Goal: Check status: Check status

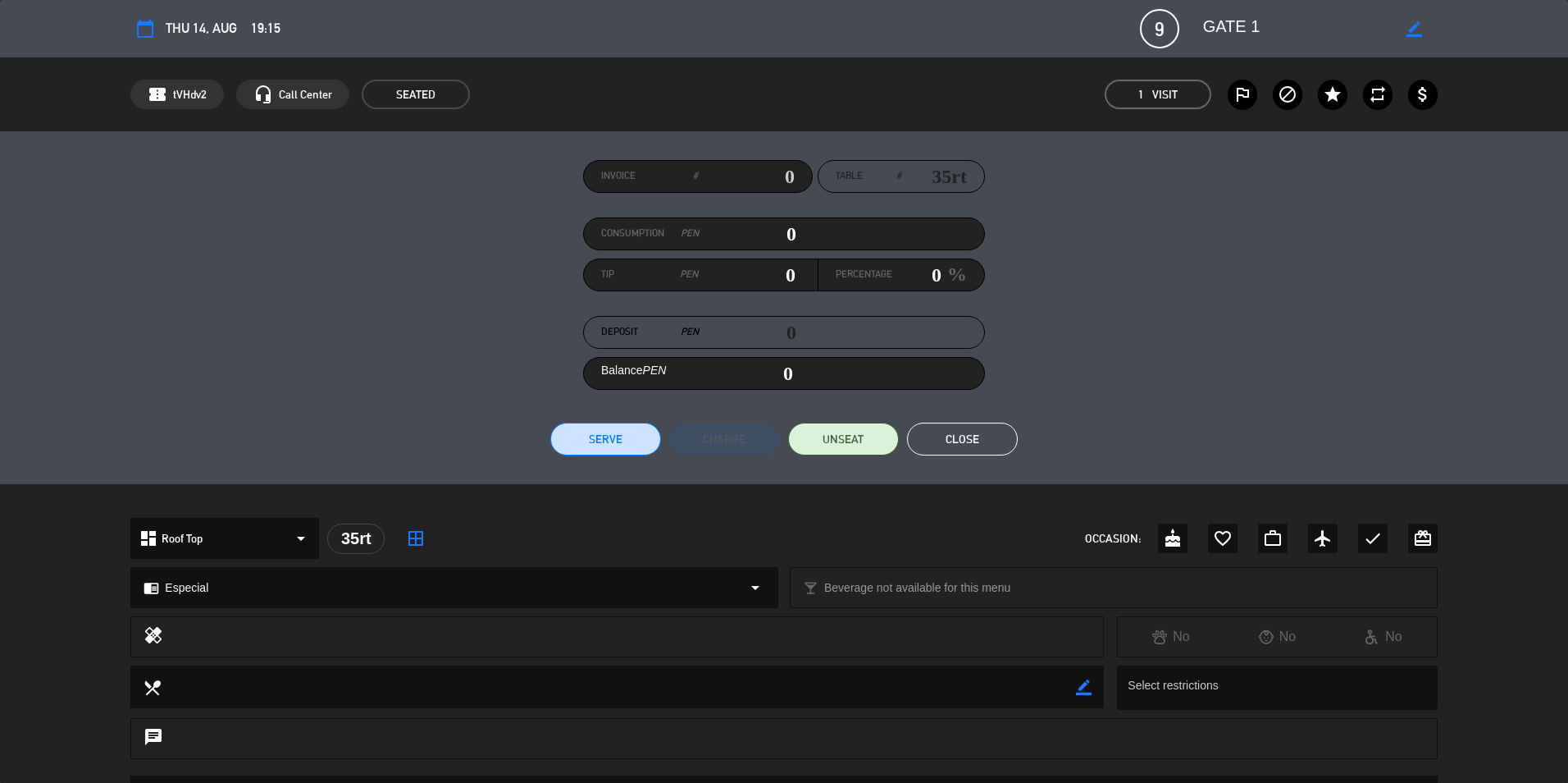
scroll to position [410, 0]
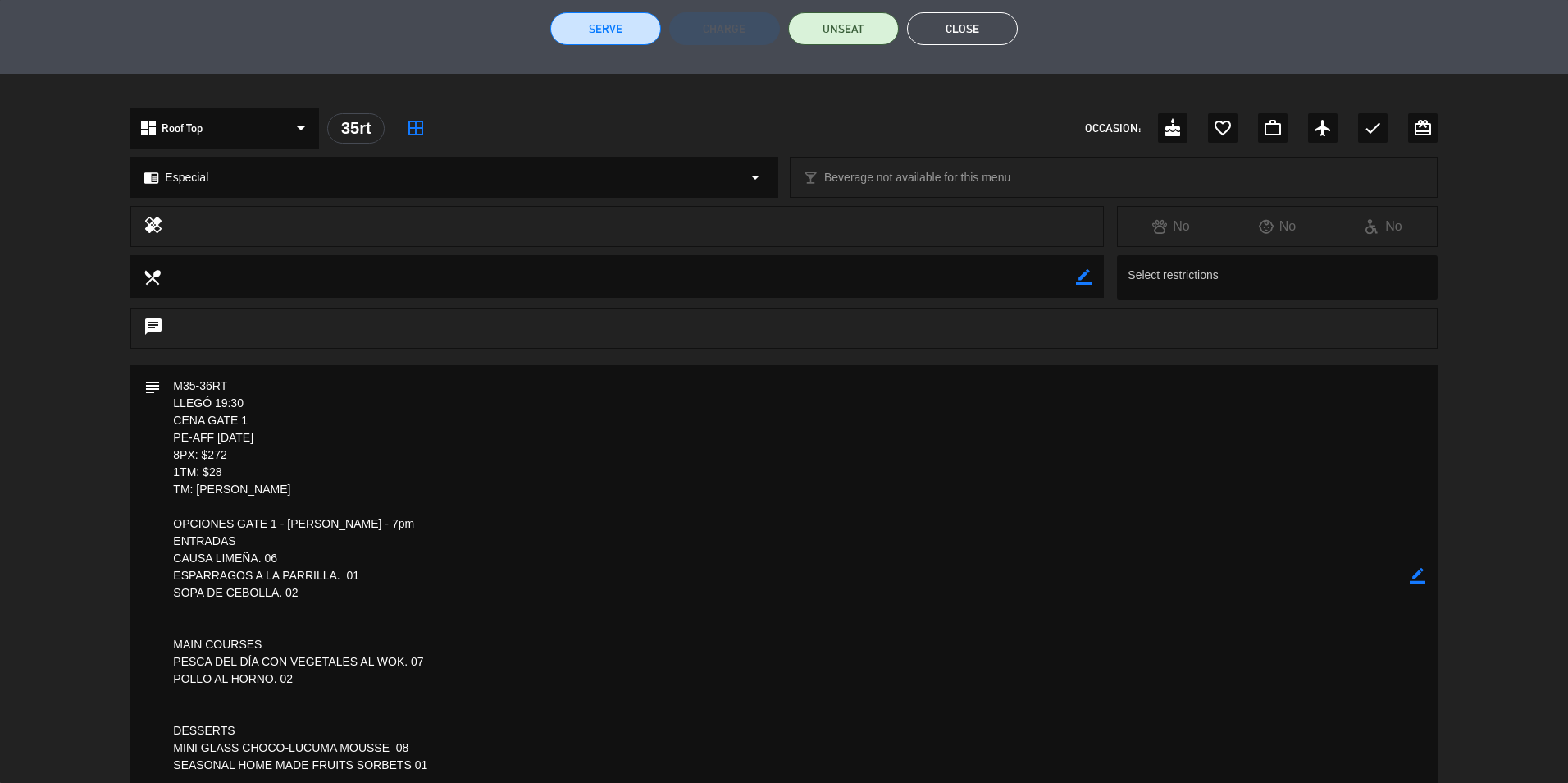
click at [565, 710] on textarea at bounding box center [784, 576] width 1248 height 421
click at [956, 28] on button "Close" at bounding box center [962, 29] width 110 height 33
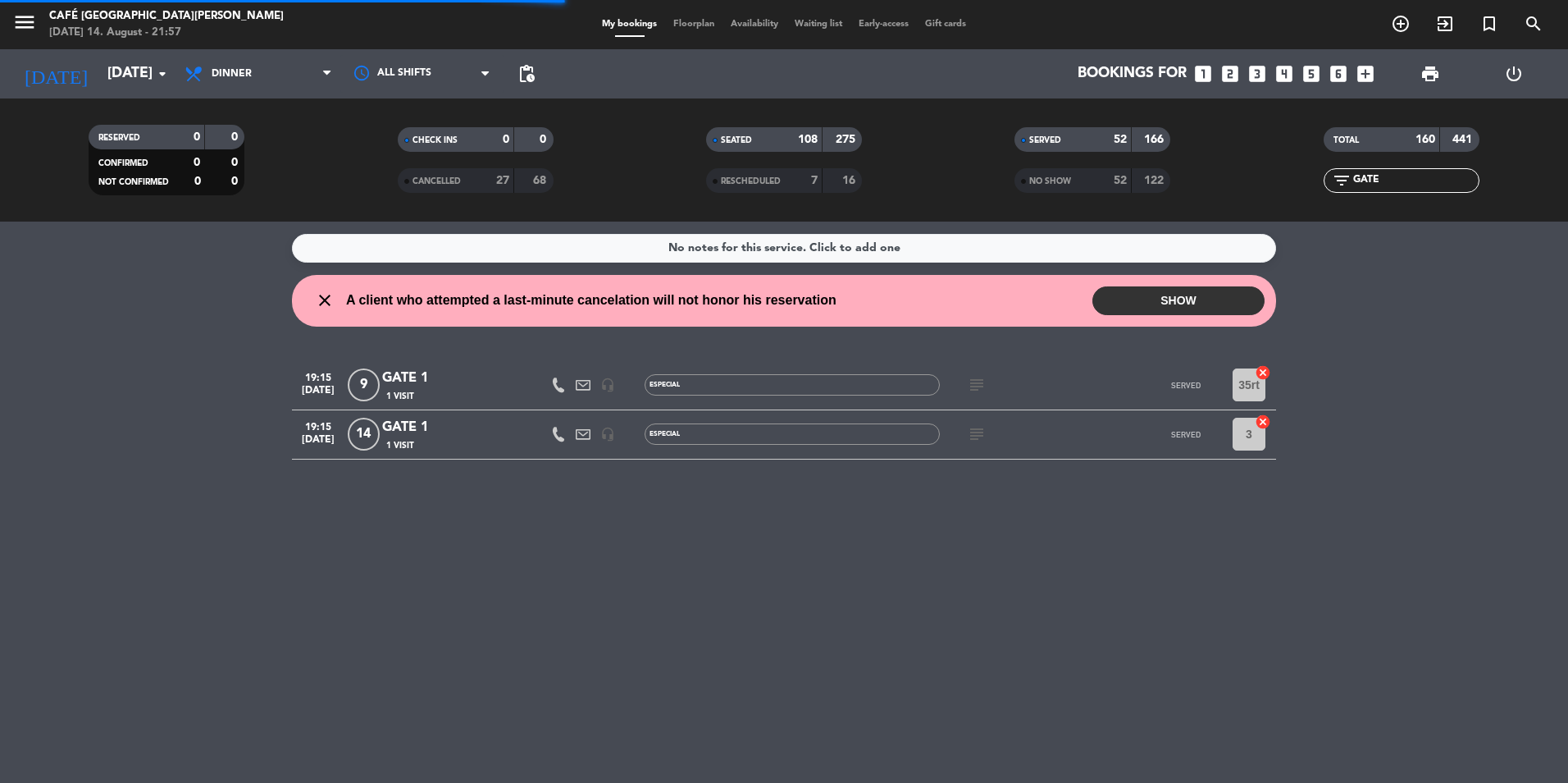
click at [1395, 176] on input "GATE" at bounding box center [1415, 180] width 127 height 18
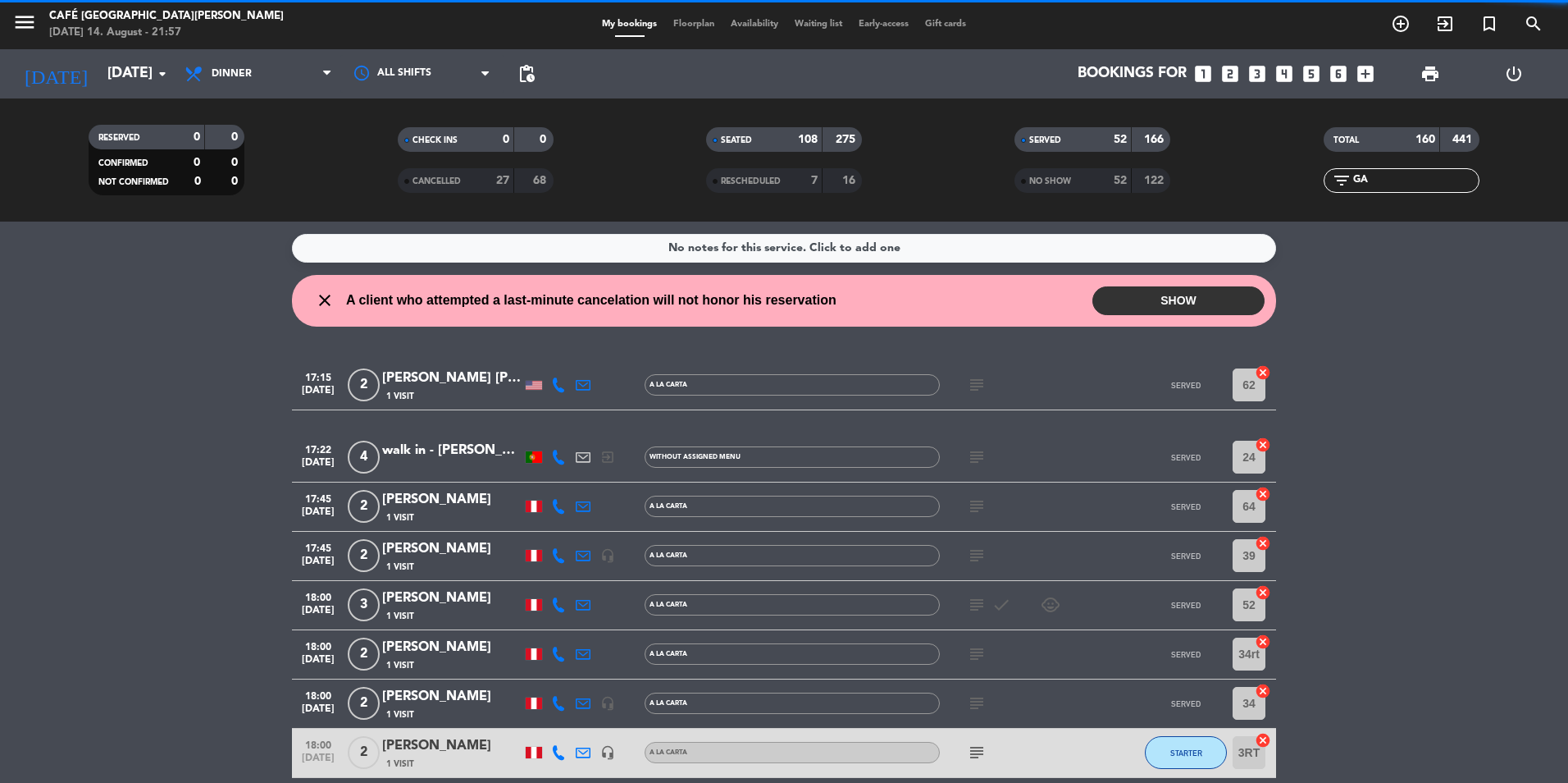
type input "G"
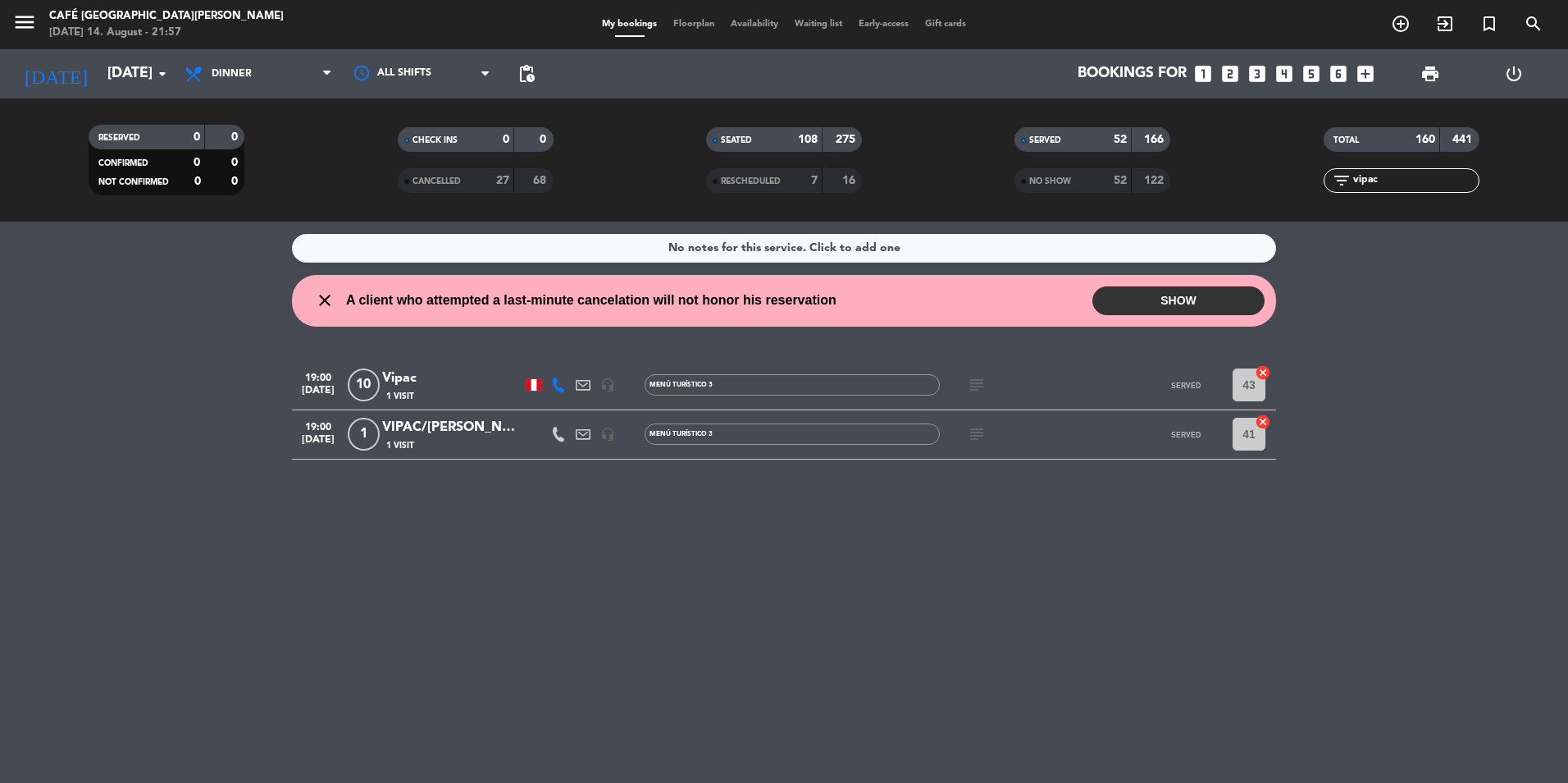
click at [414, 385] on div "Vipac" at bounding box center [451, 378] width 139 height 22
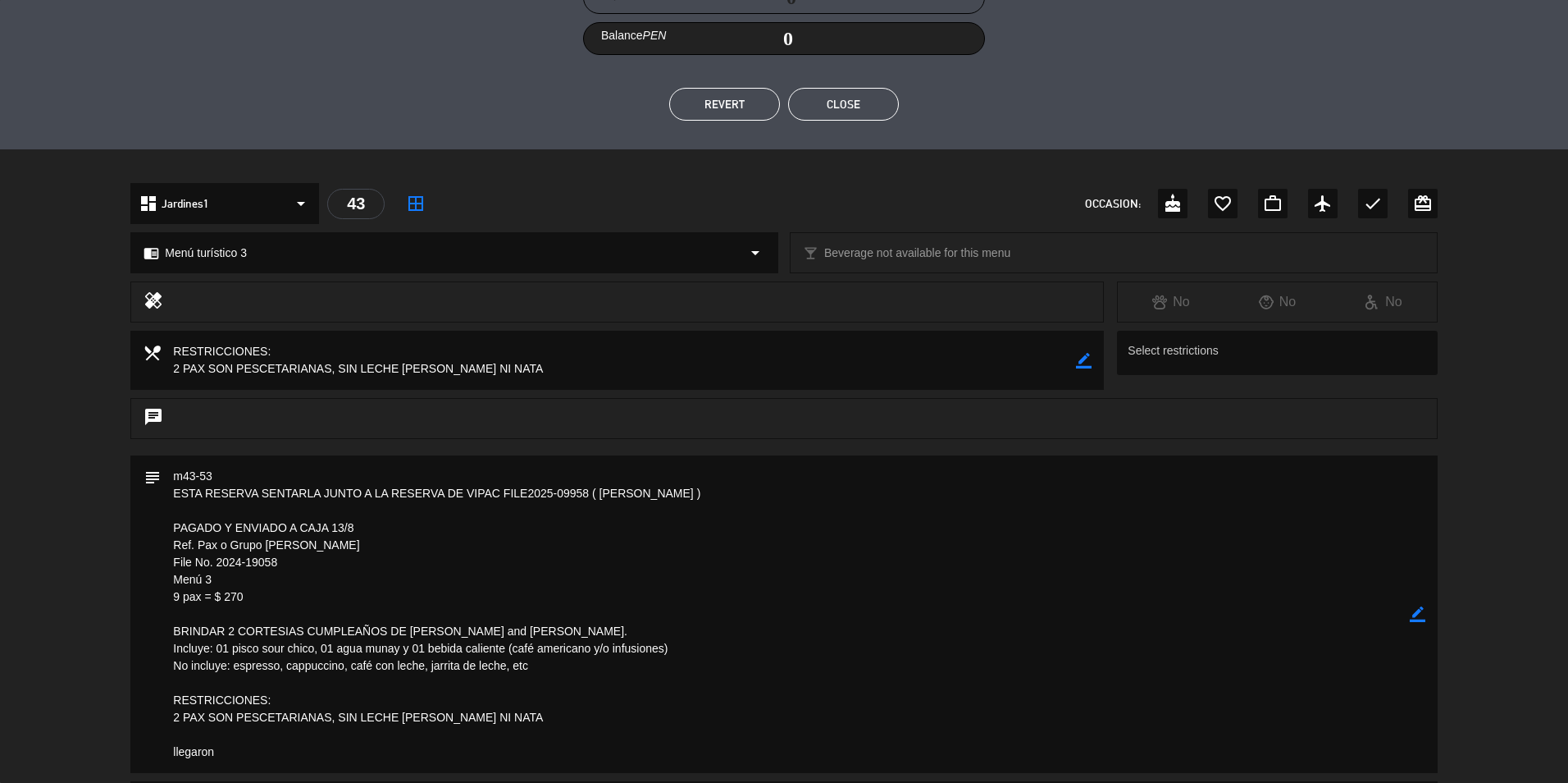
scroll to position [328, 0]
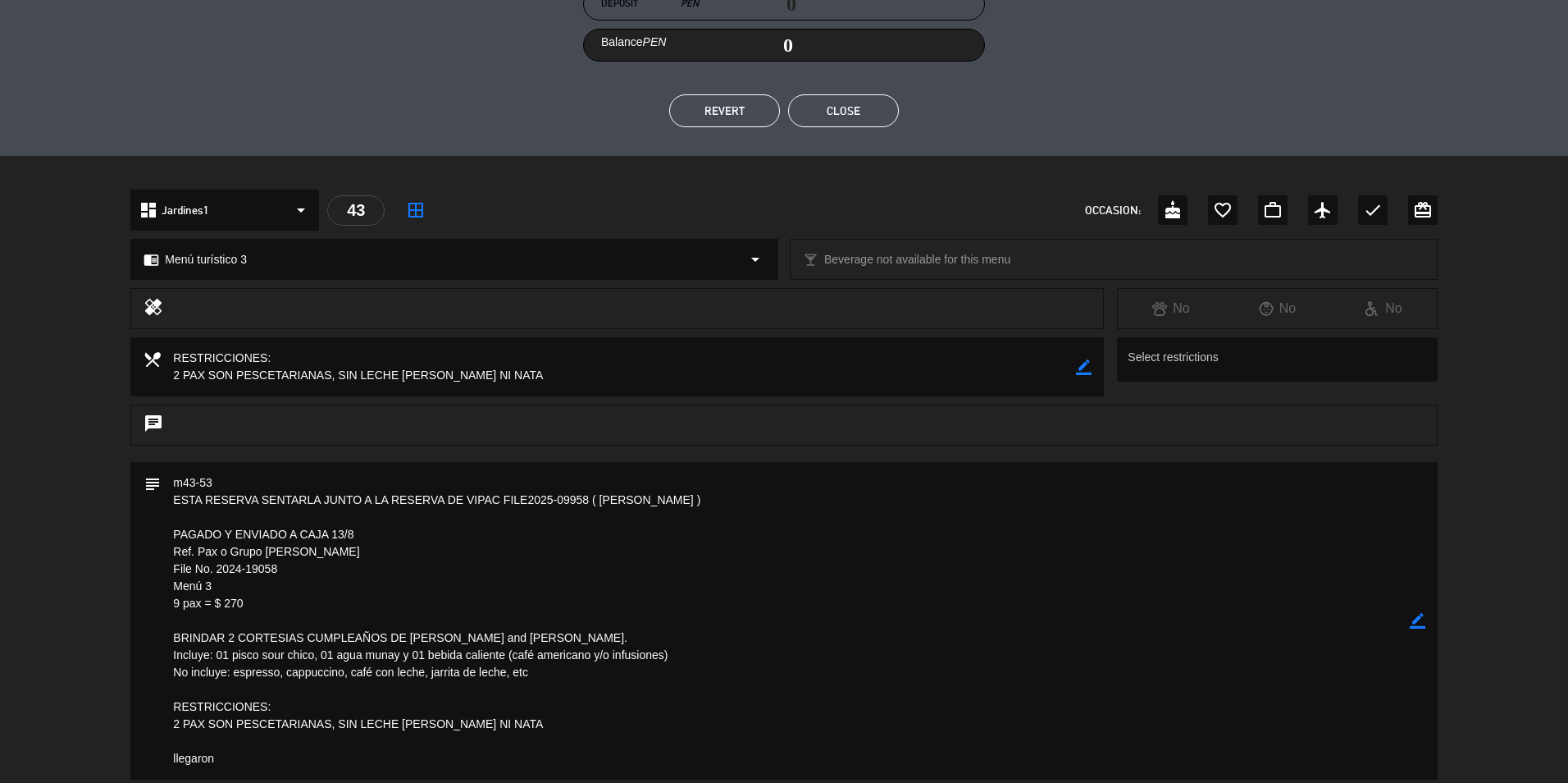
click at [845, 110] on button "Close" at bounding box center [843, 110] width 110 height 33
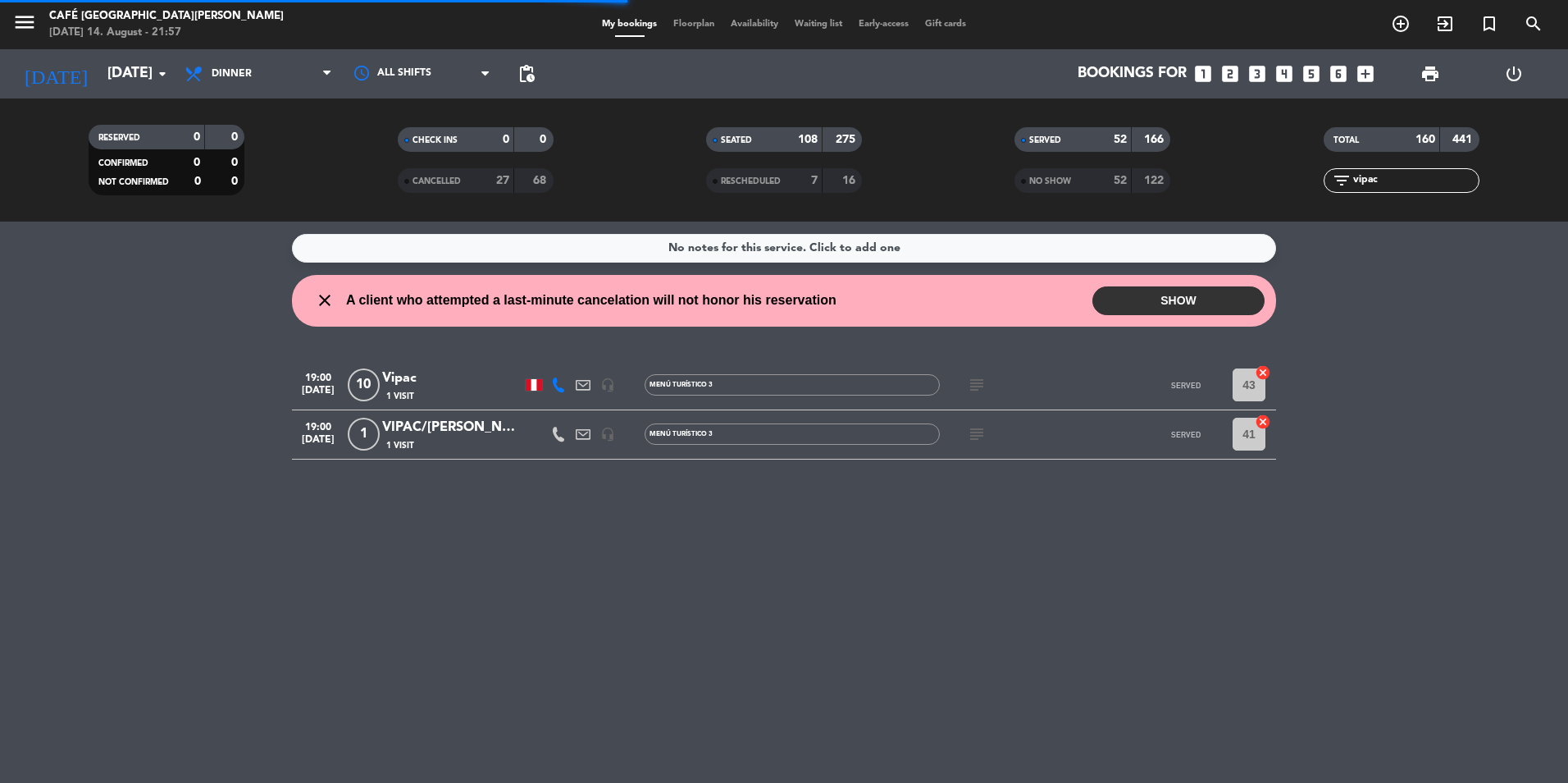
click at [440, 430] on div "VIPAC/[PERSON_NAME]" at bounding box center [451, 427] width 139 height 22
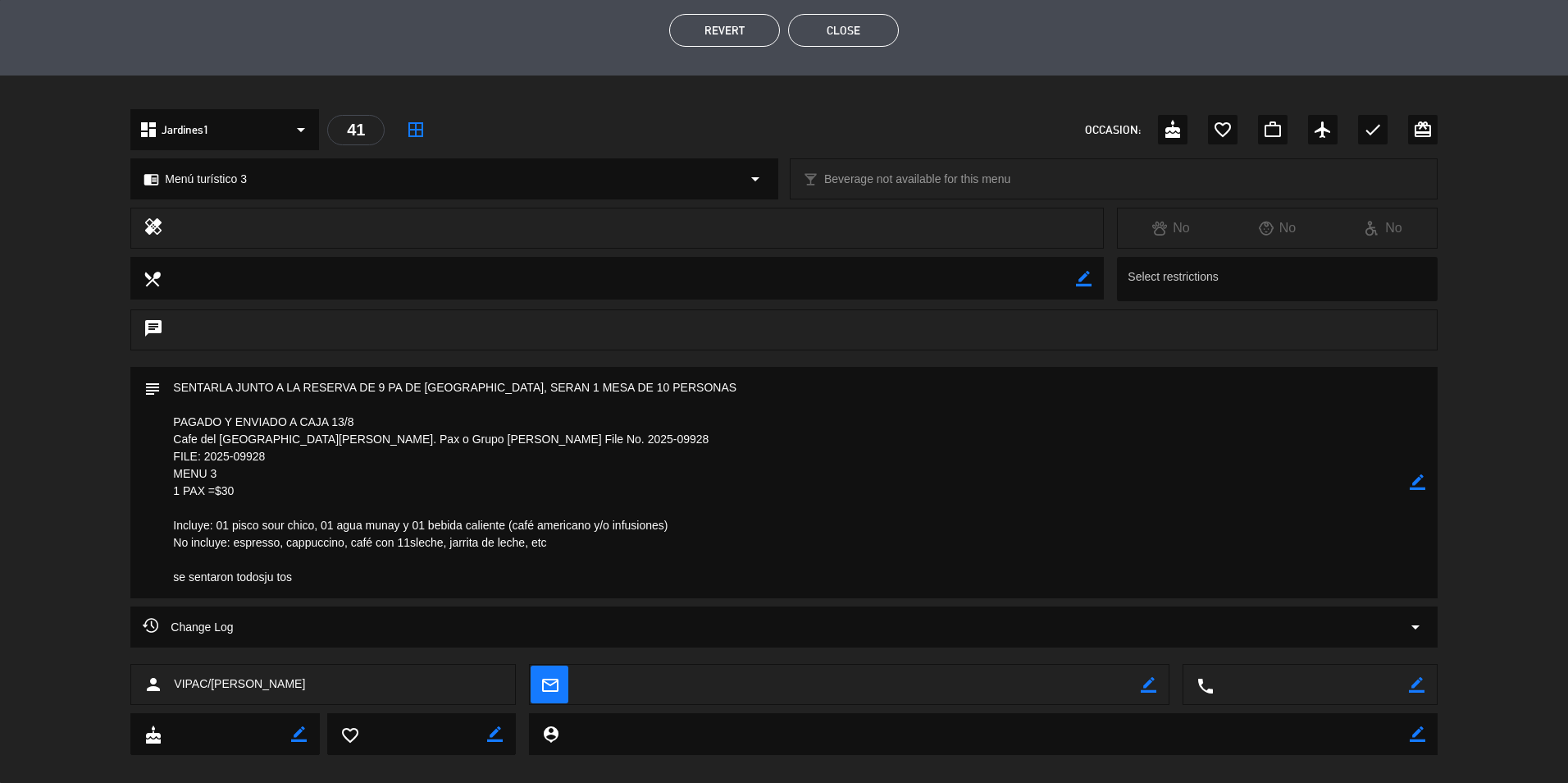
scroll to position [410, 0]
click at [839, 17] on button "Close" at bounding box center [843, 29] width 110 height 33
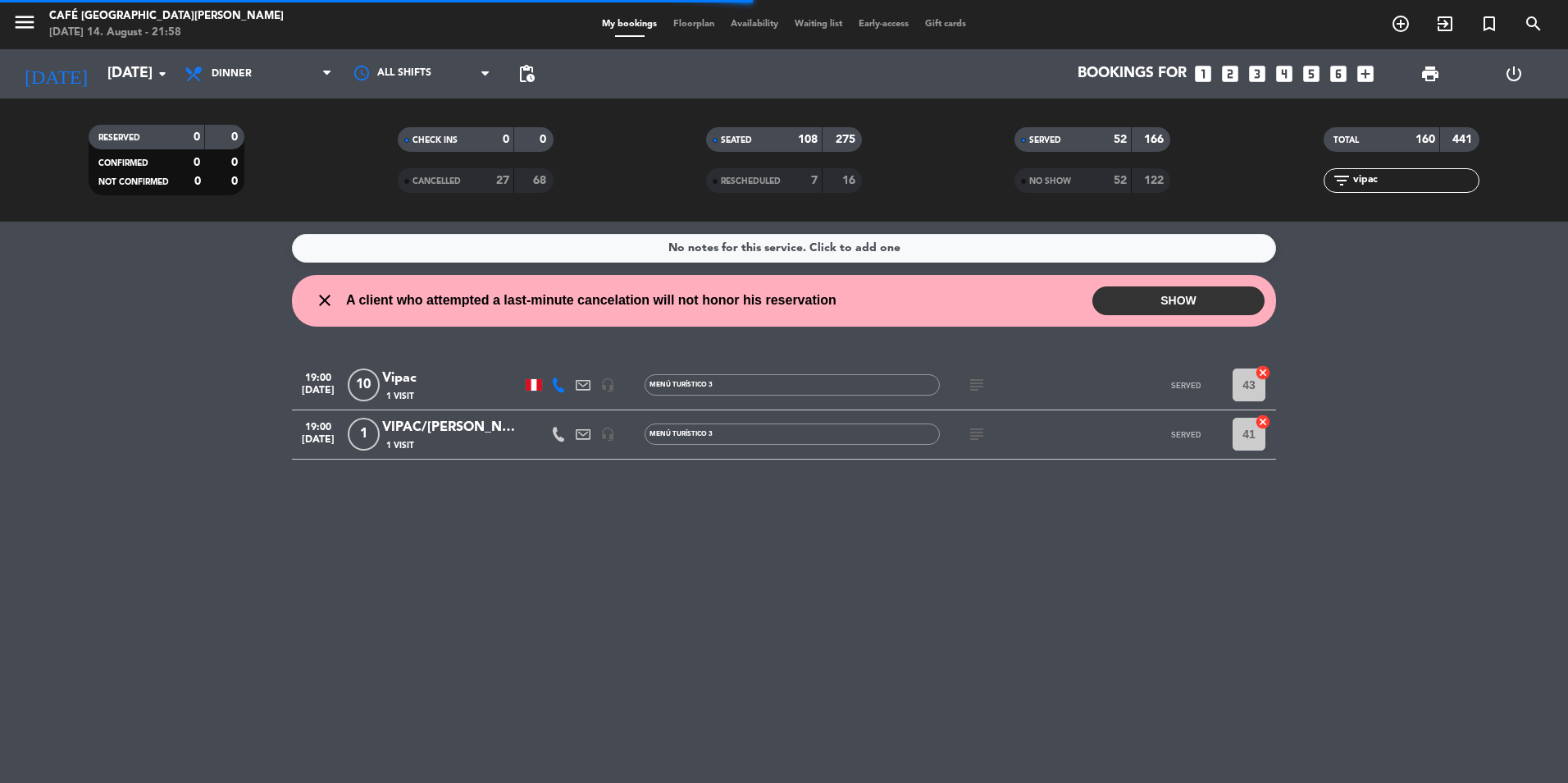
click at [418, 376] on div "Vipac" at bounding box center [451, 378] width 139 height 22
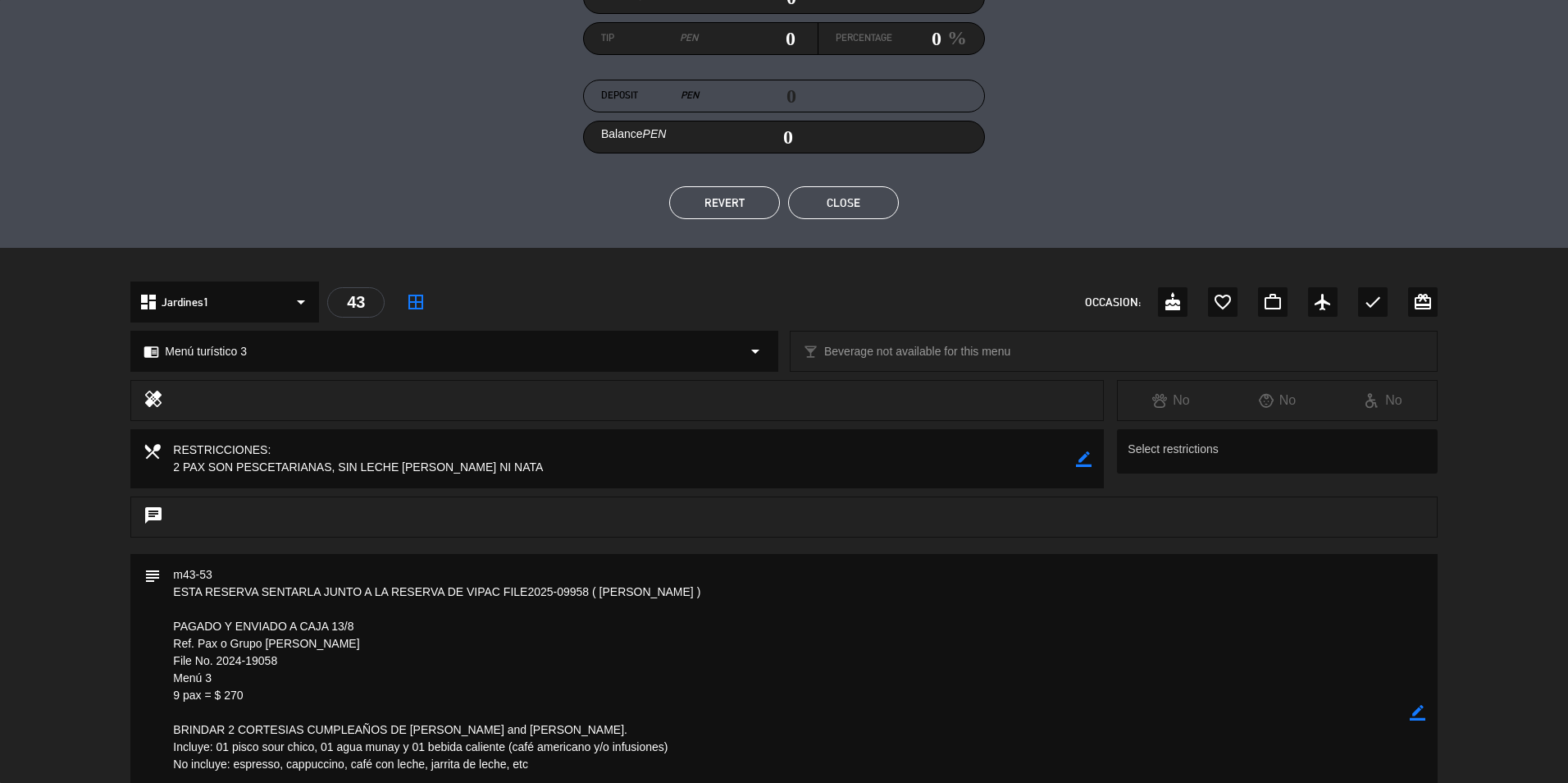
scroll to position [328, 0]
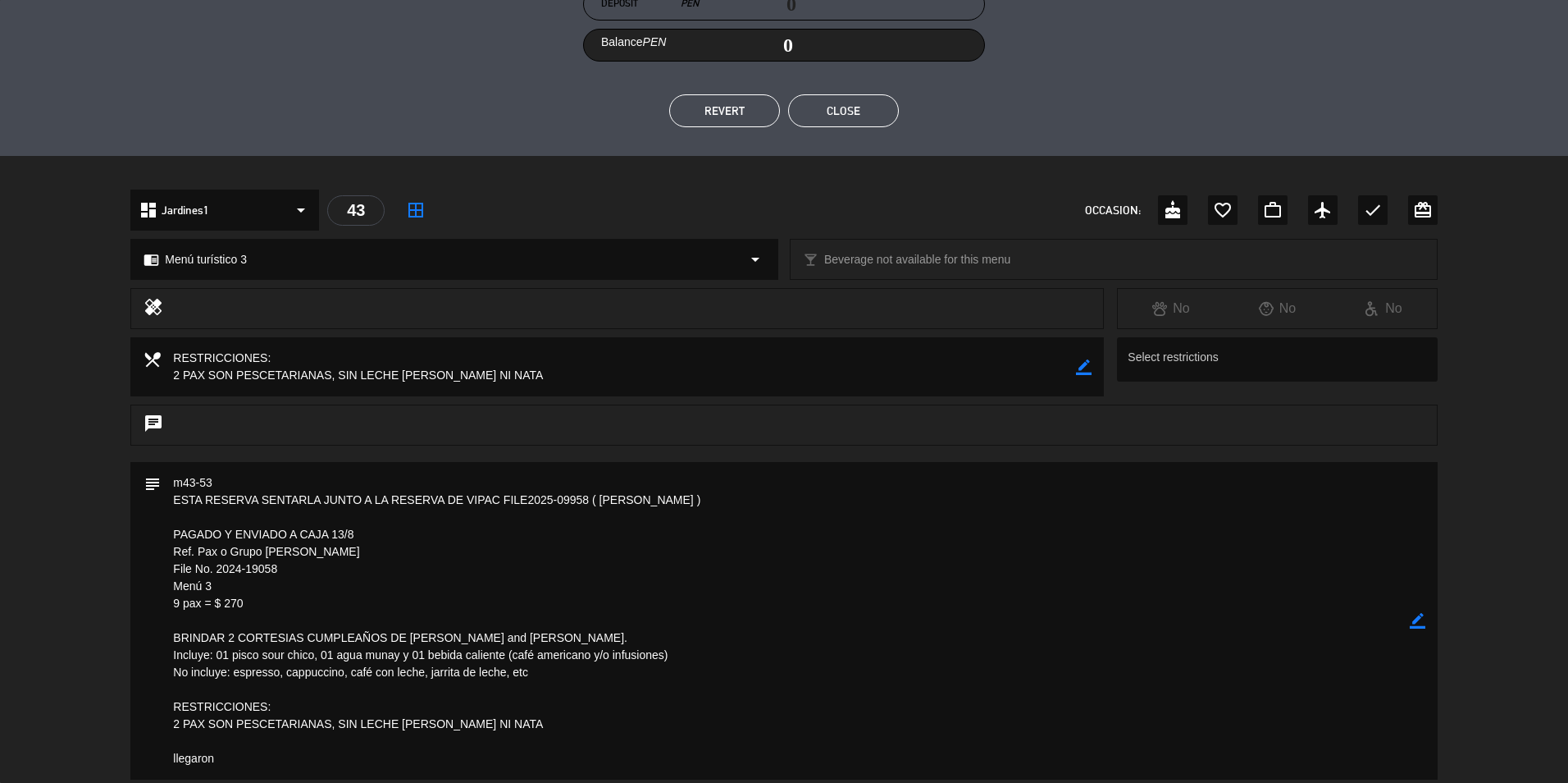
click at [848, 646] on textarea at bounding box center [784, 620] width 1248 height 318
click at [829, 680] on textarea at bounding box center [784, 620] width 1248 height 318
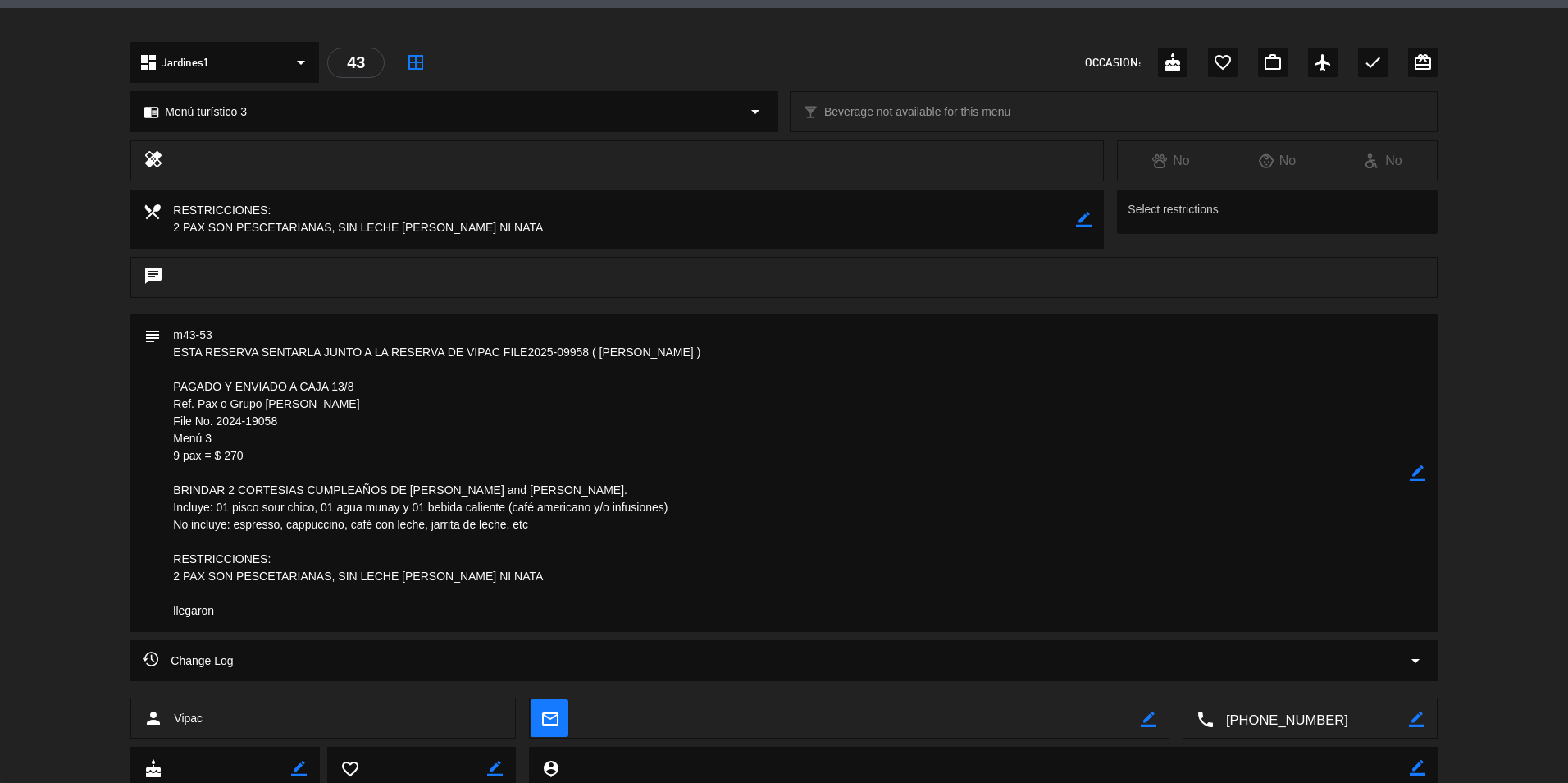
scroll to position [492, 0]
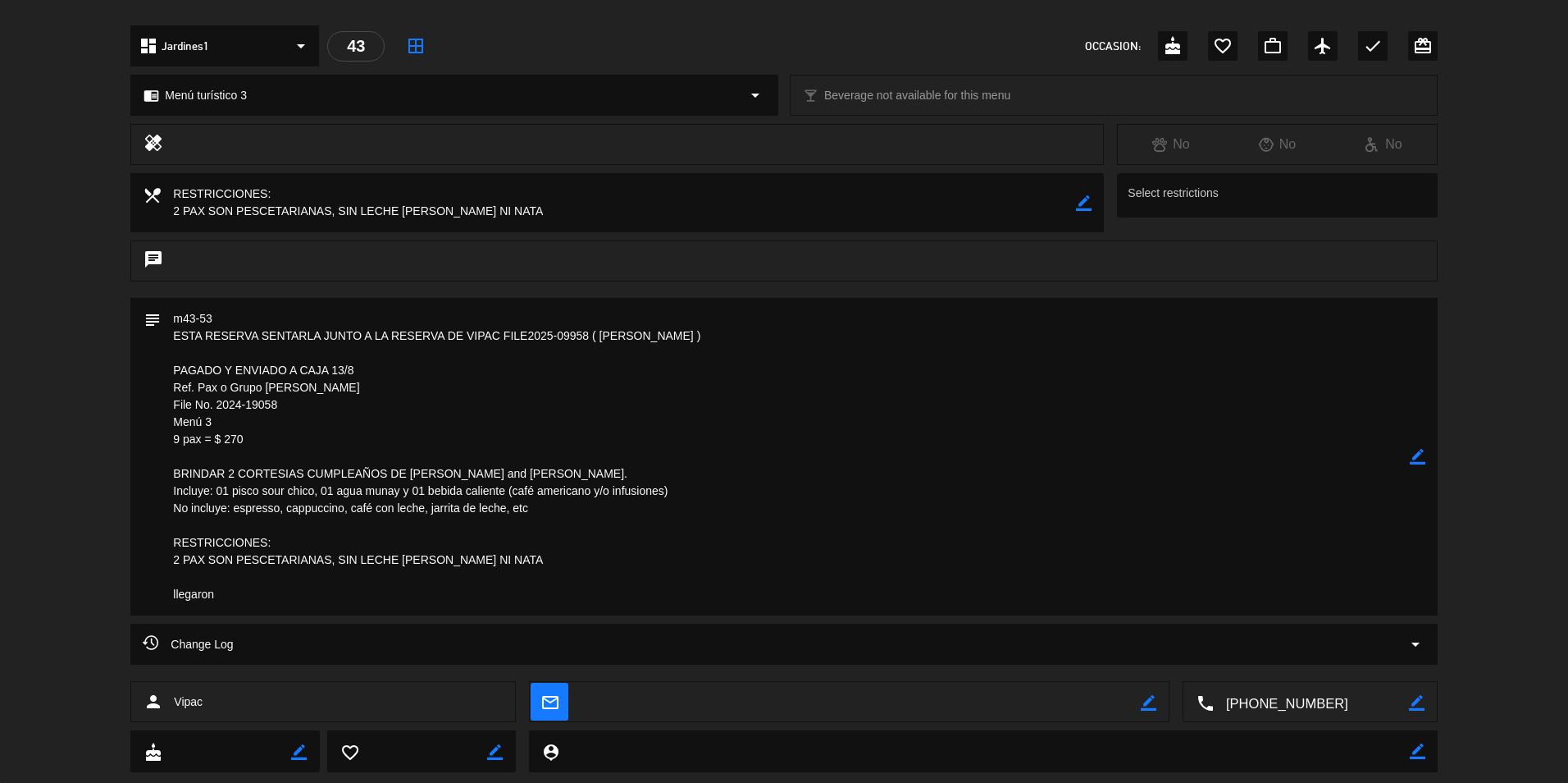
click at [647, 603] on textarea at bounding box center [784, 457] width 1248 height 318
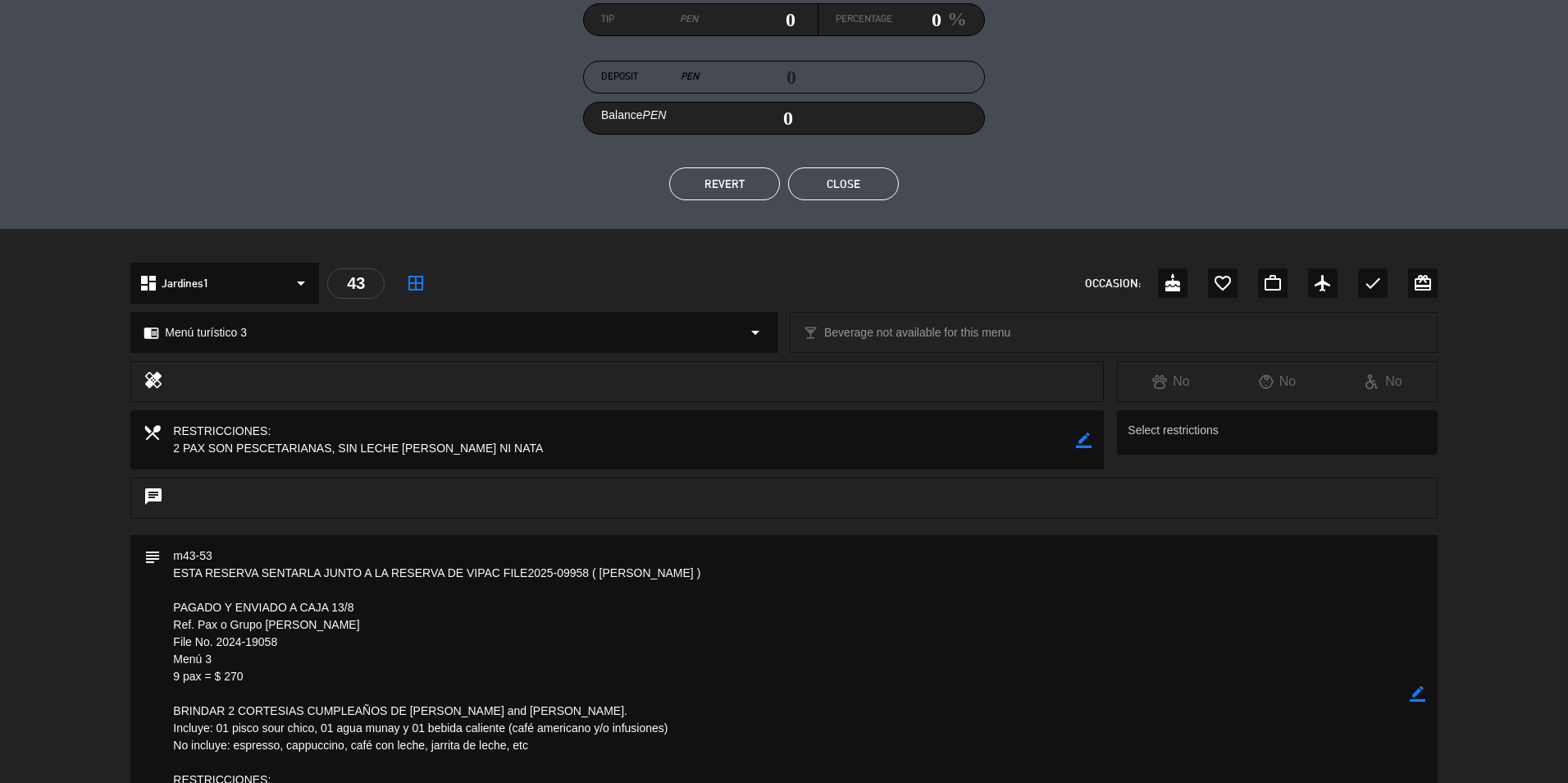
scroll to position [246, 0]
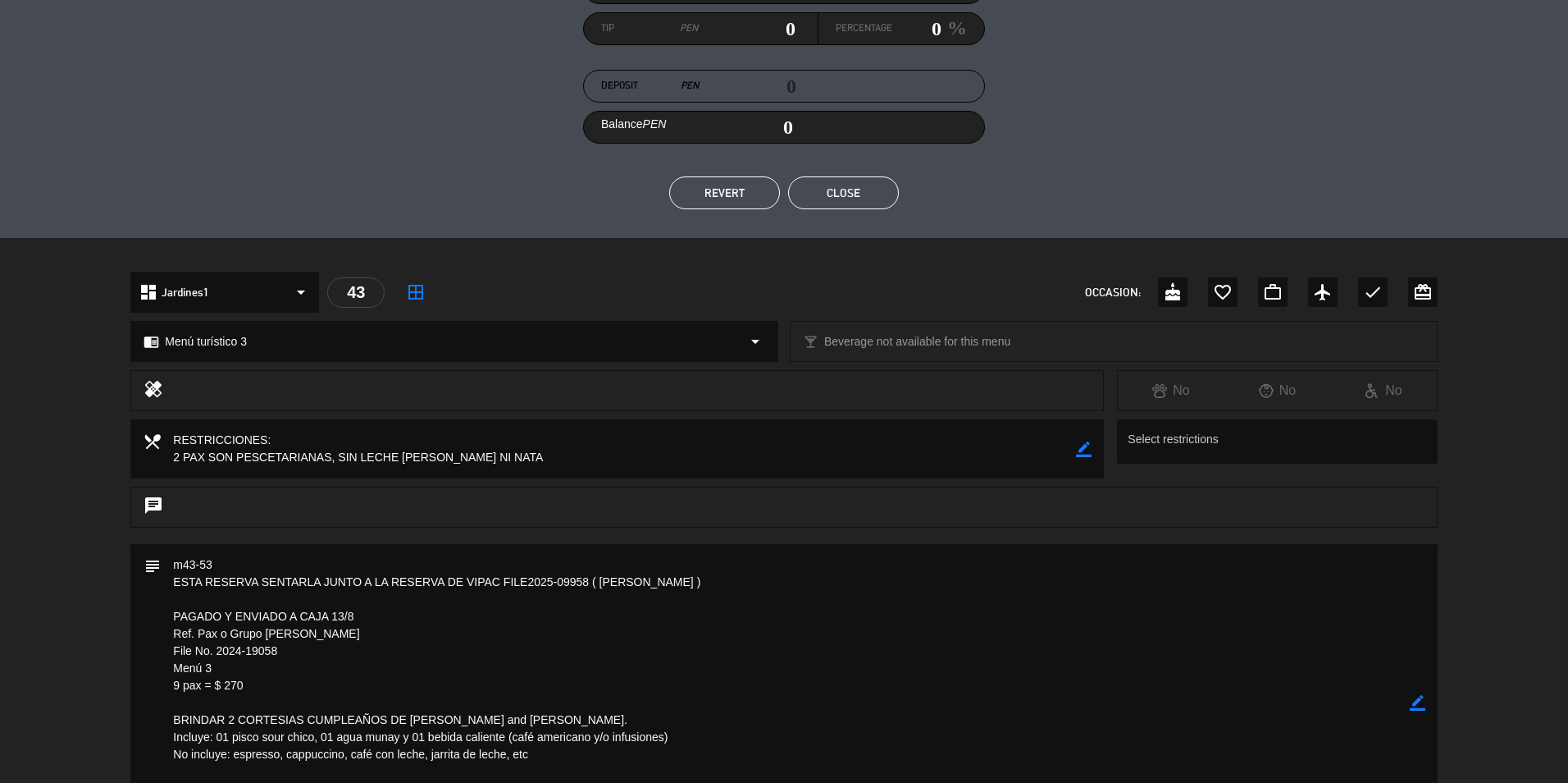
click at [946, 749] on textarea at bounding box center [784, 703] width 1248 height 318
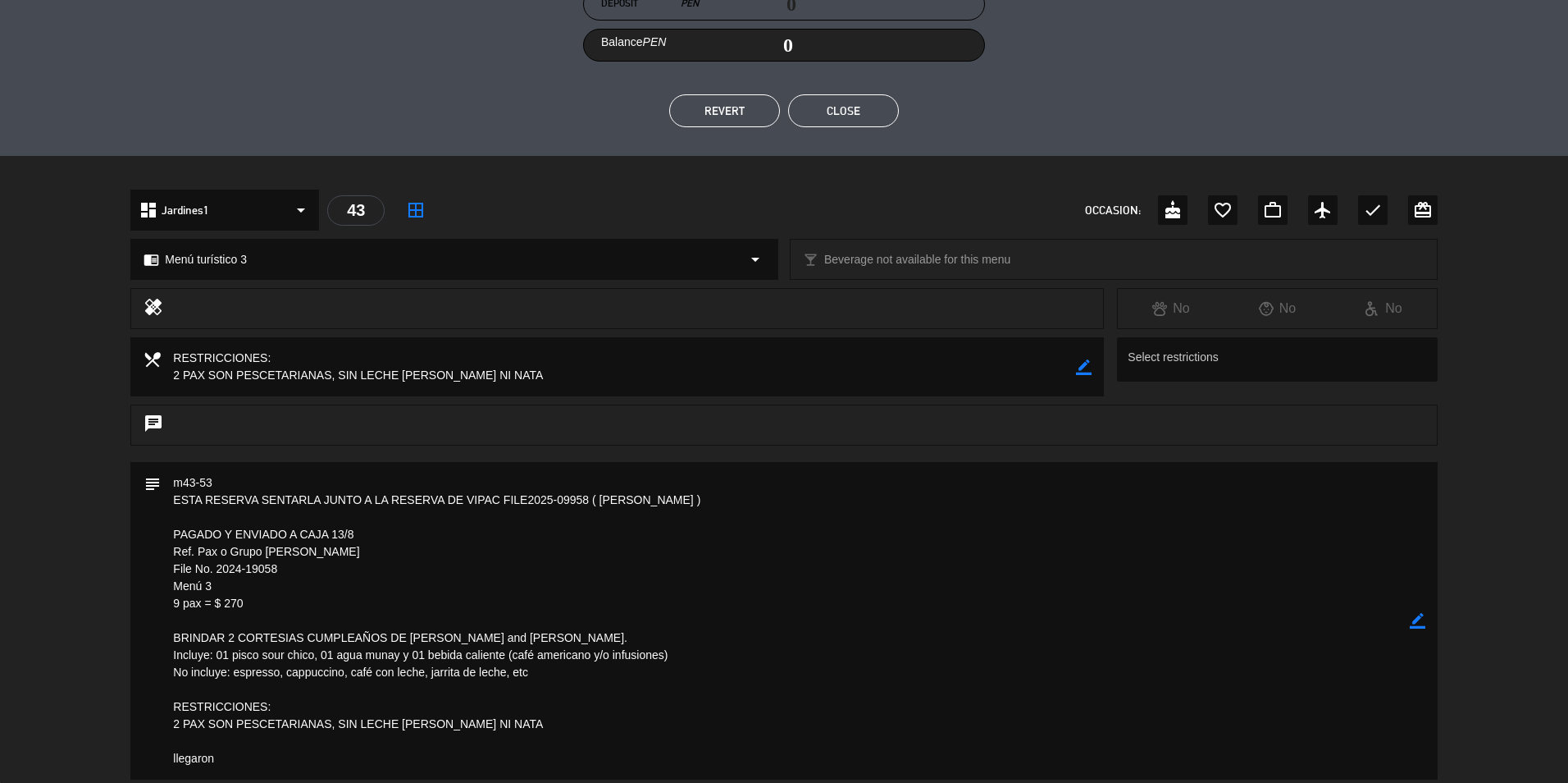
click at [854, 118] on button "Close" at bounding box center [843, 110] width 110 height 33
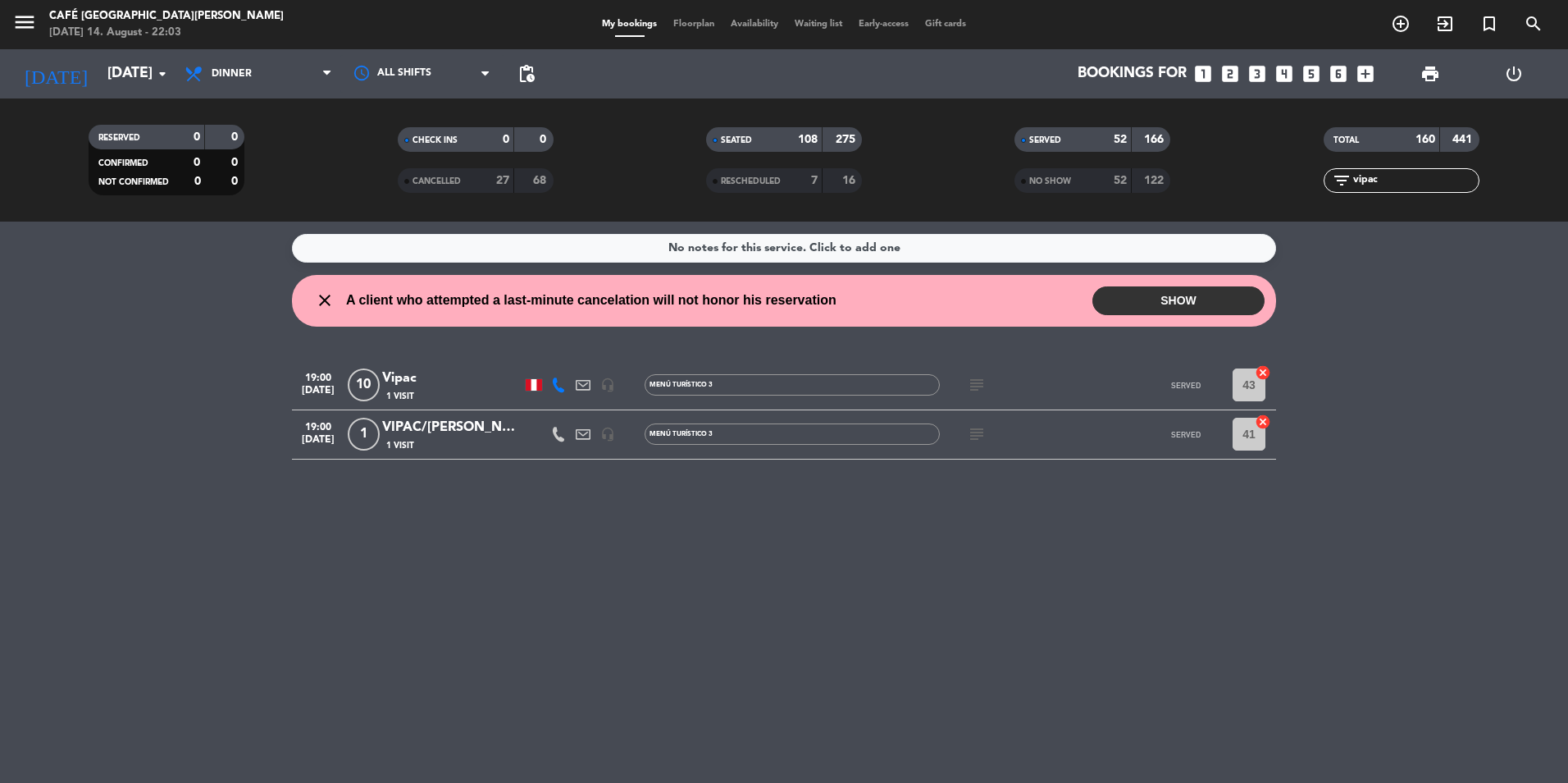
click at [419, 435] on div "VIPAC/[PERSON_NAME]" at bounding box center [451, 427] width 139 height 22
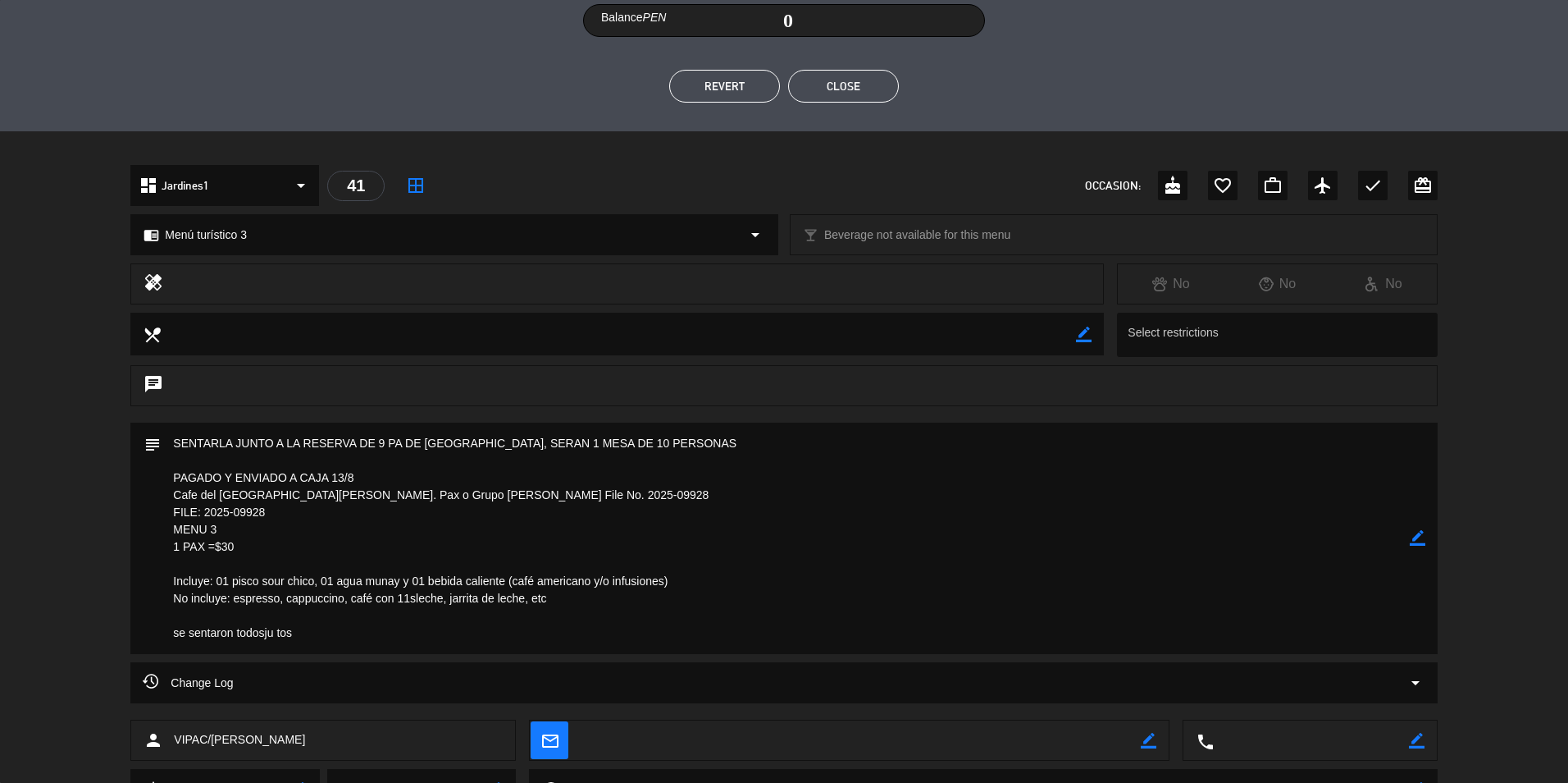
scroll to position [266, 0]
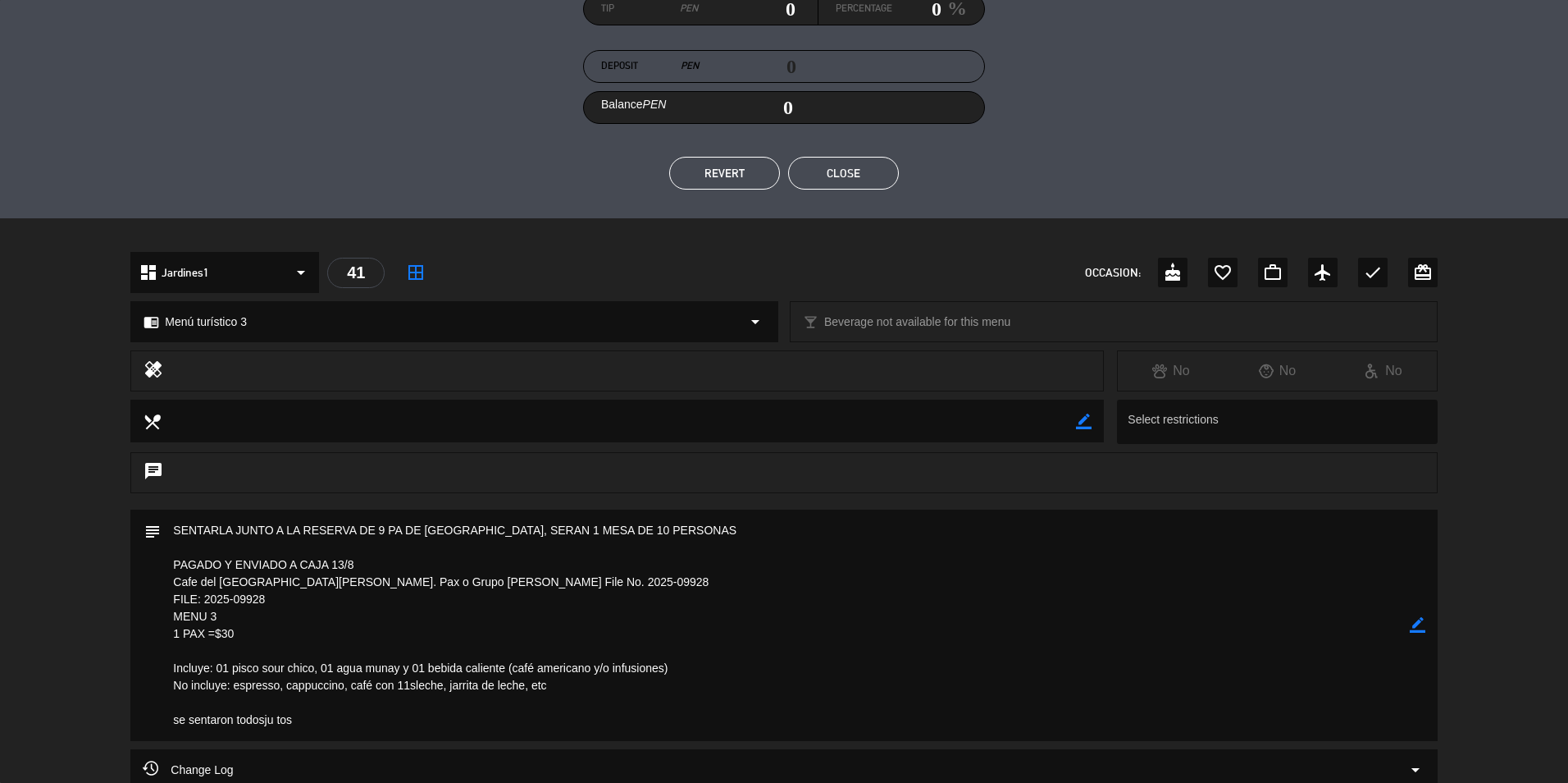
click at [841, 166] on button "Close" at bounding box center [843, 173] width 110 height 33
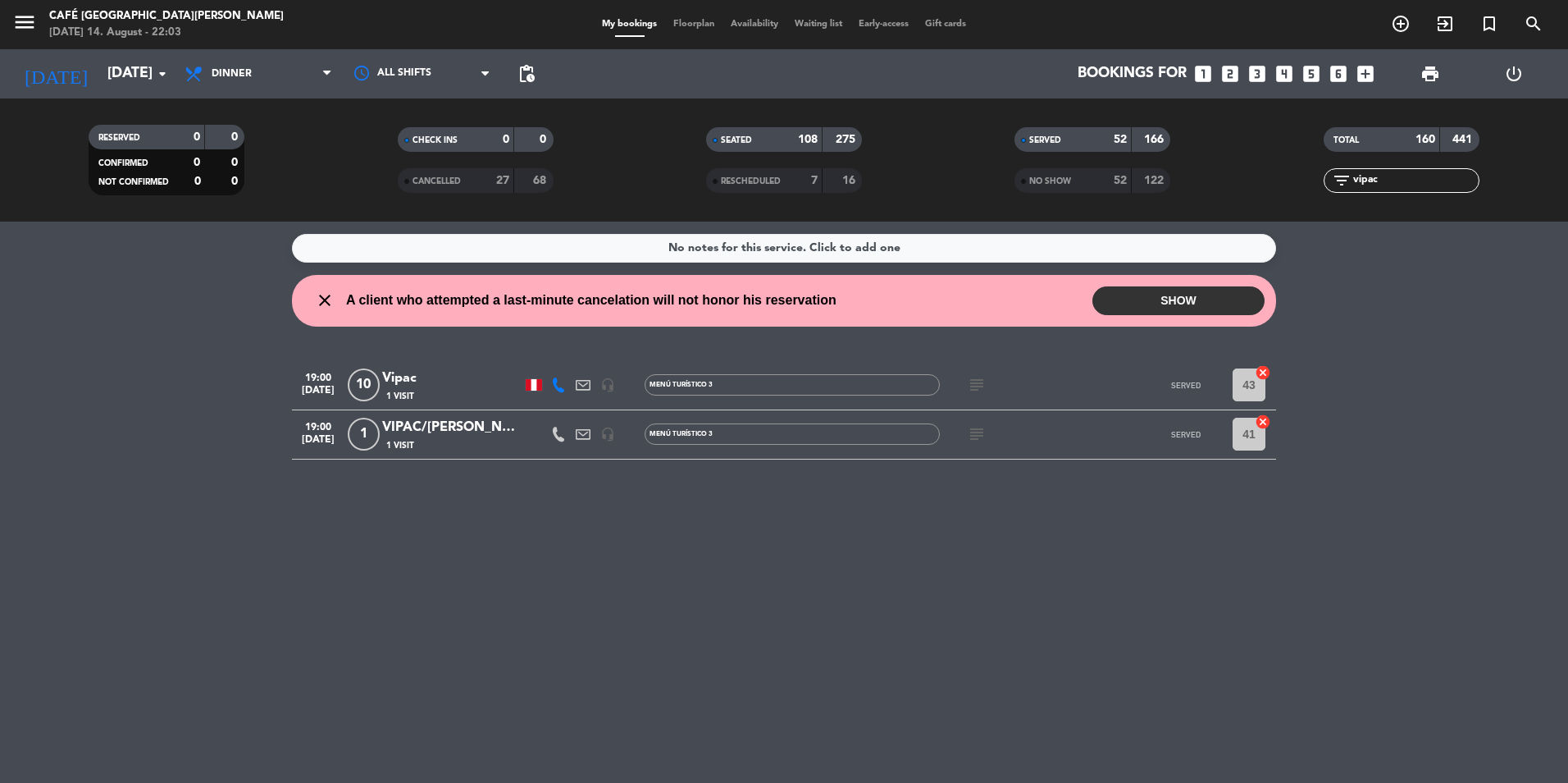
click at [437, 435] on div "VIPAC/[PERSON_NAME]" at bounding box center [451, 427] width 139 height 22
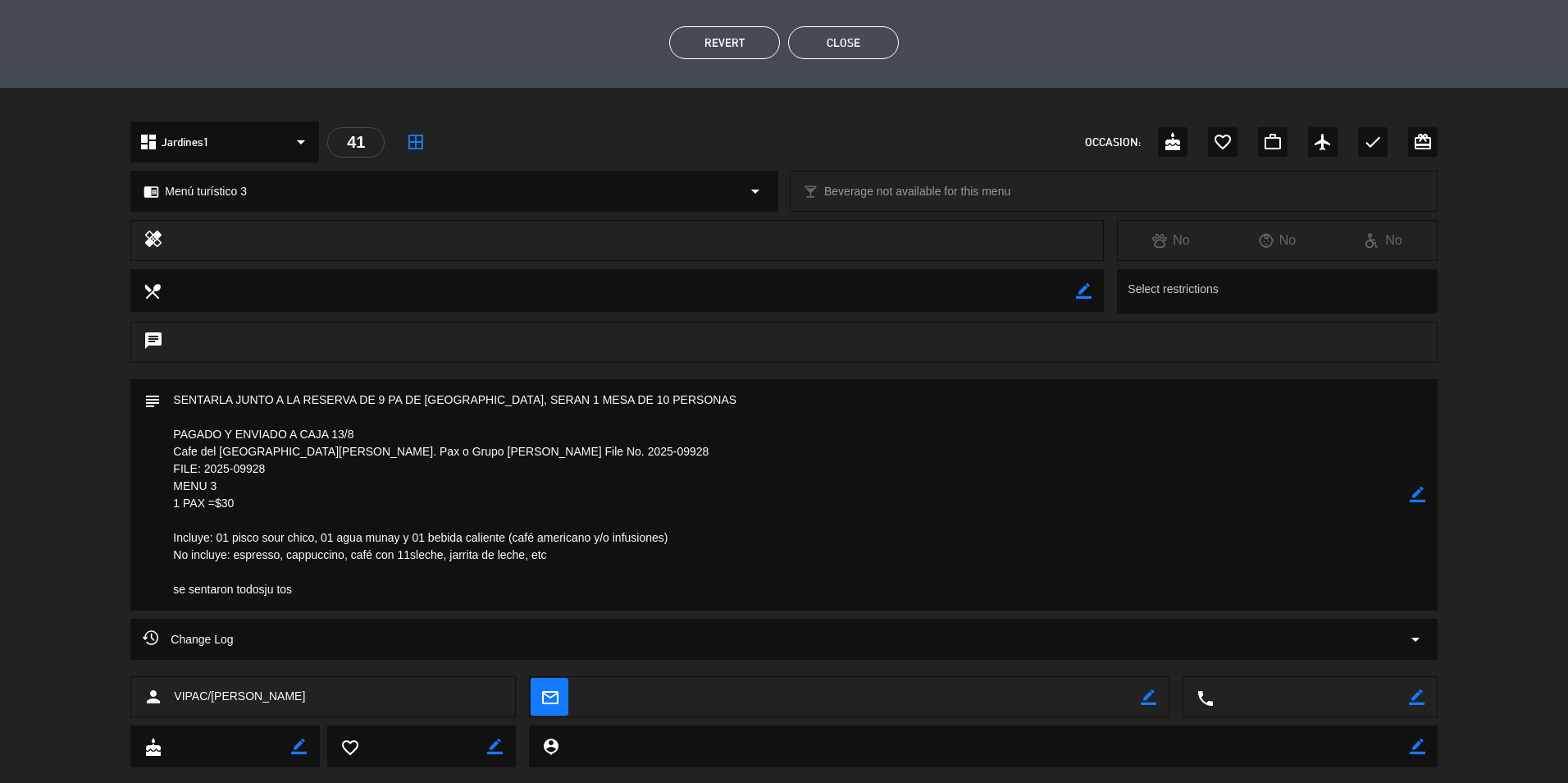
scroll to position [410, 0]
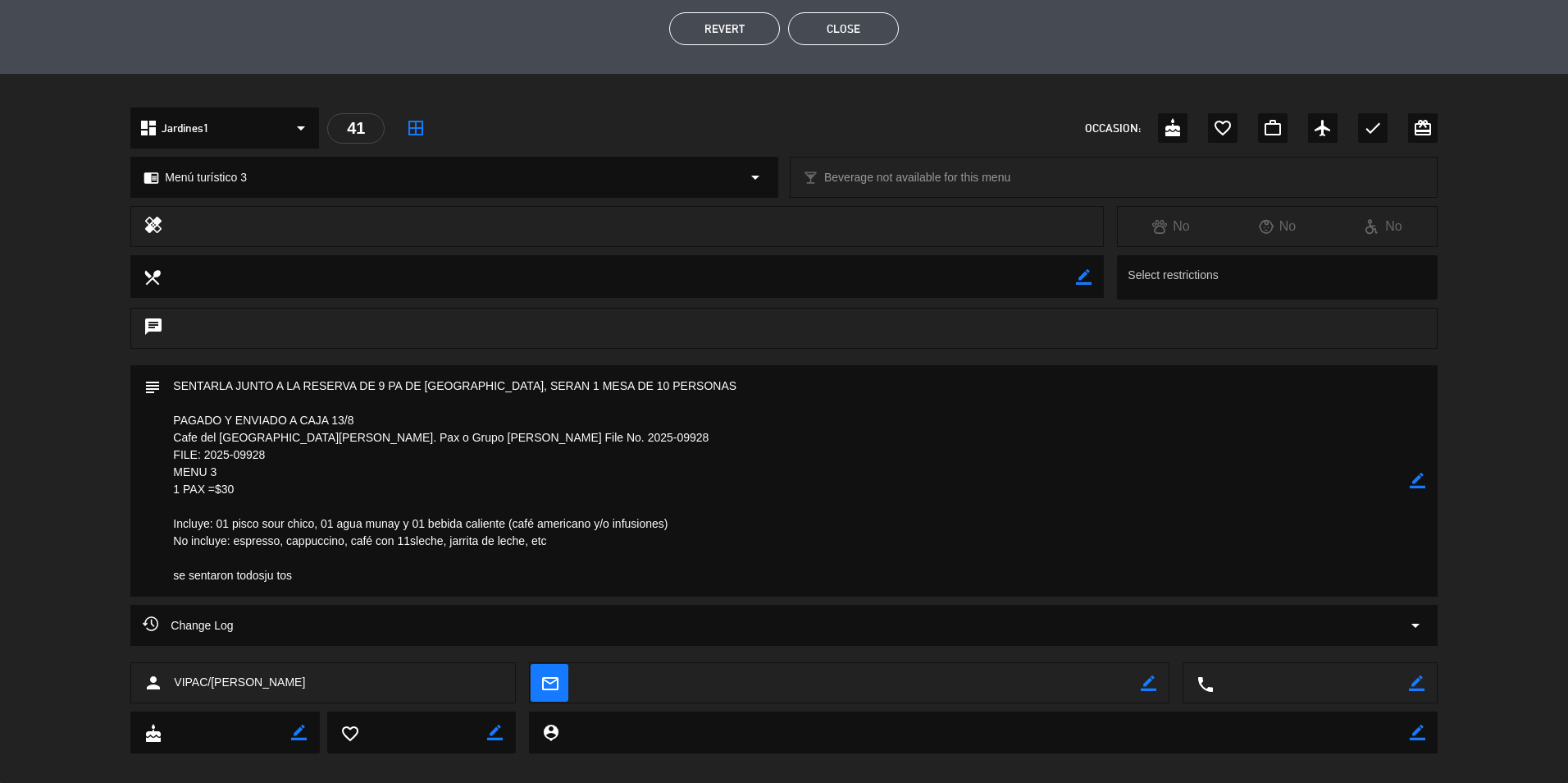
click at [854, 24] on button "Close" at bounding box center [843, 29] width 110 height 33
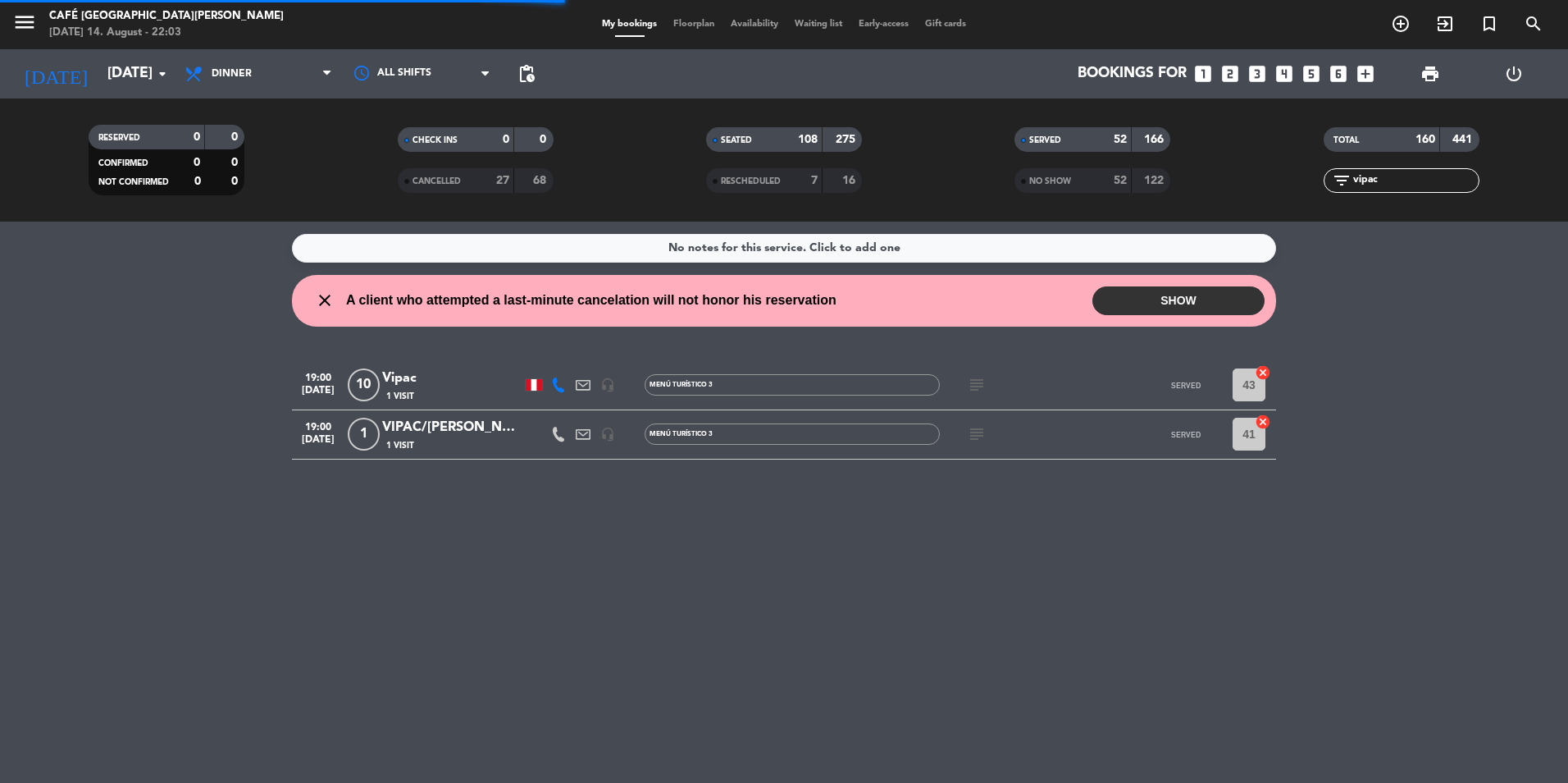
click at [417, 375] on div "Vipac" at bounding box center [451, 378] width 139 height 22
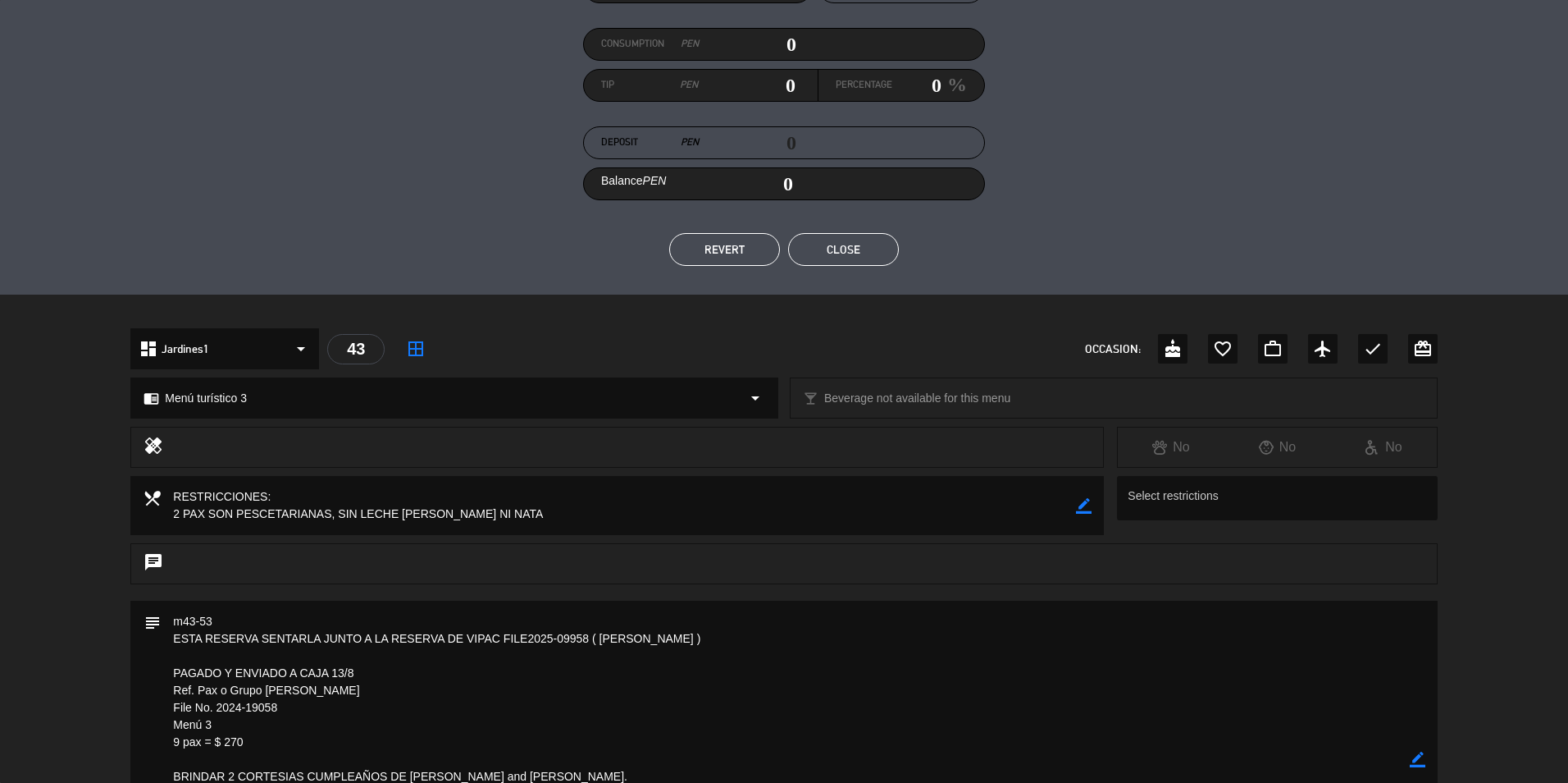
scroll to position [164, 0]
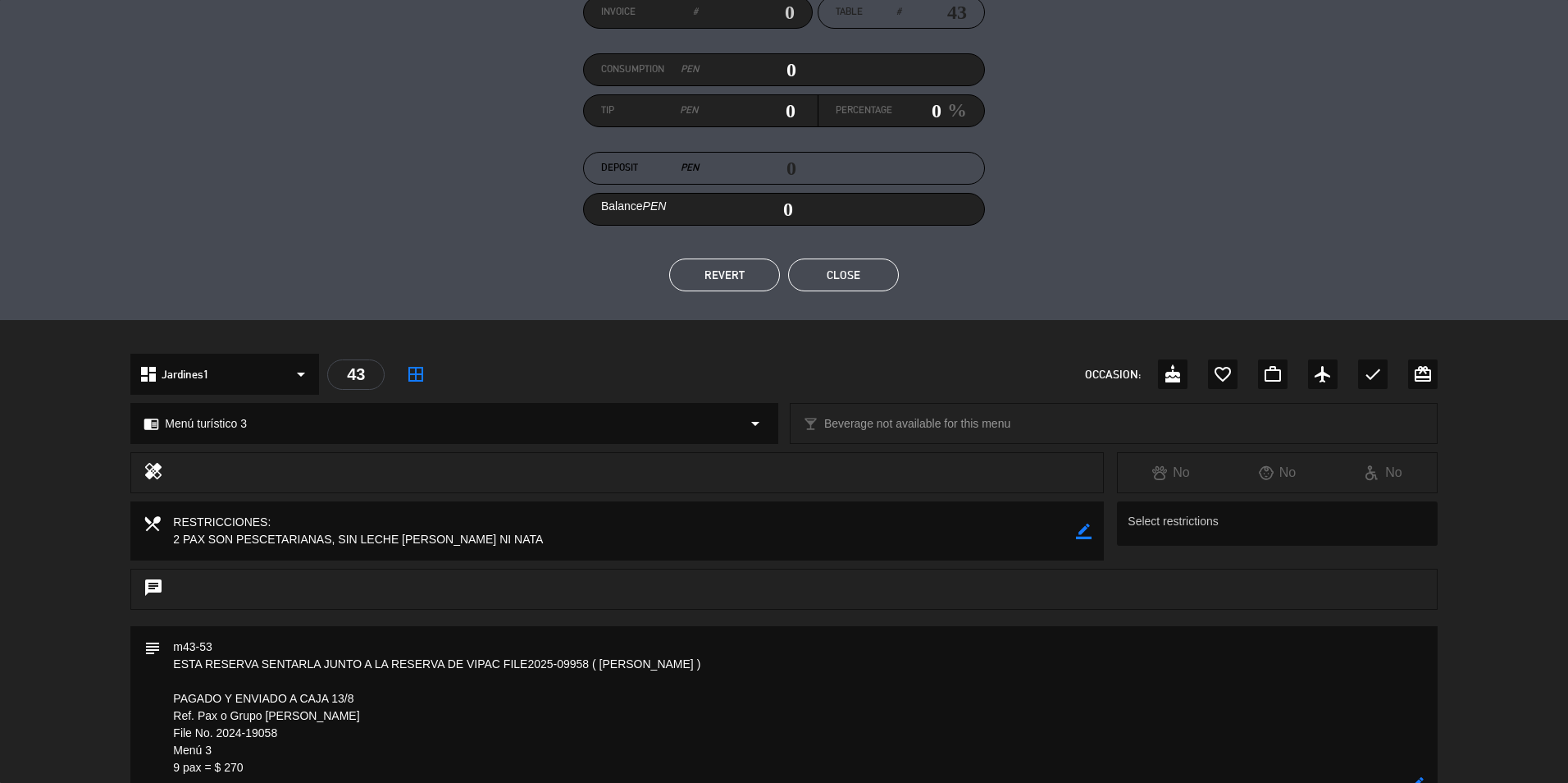
click at [860, 281] on button "Close" at bounding box center [843, 275] width 110 height 33
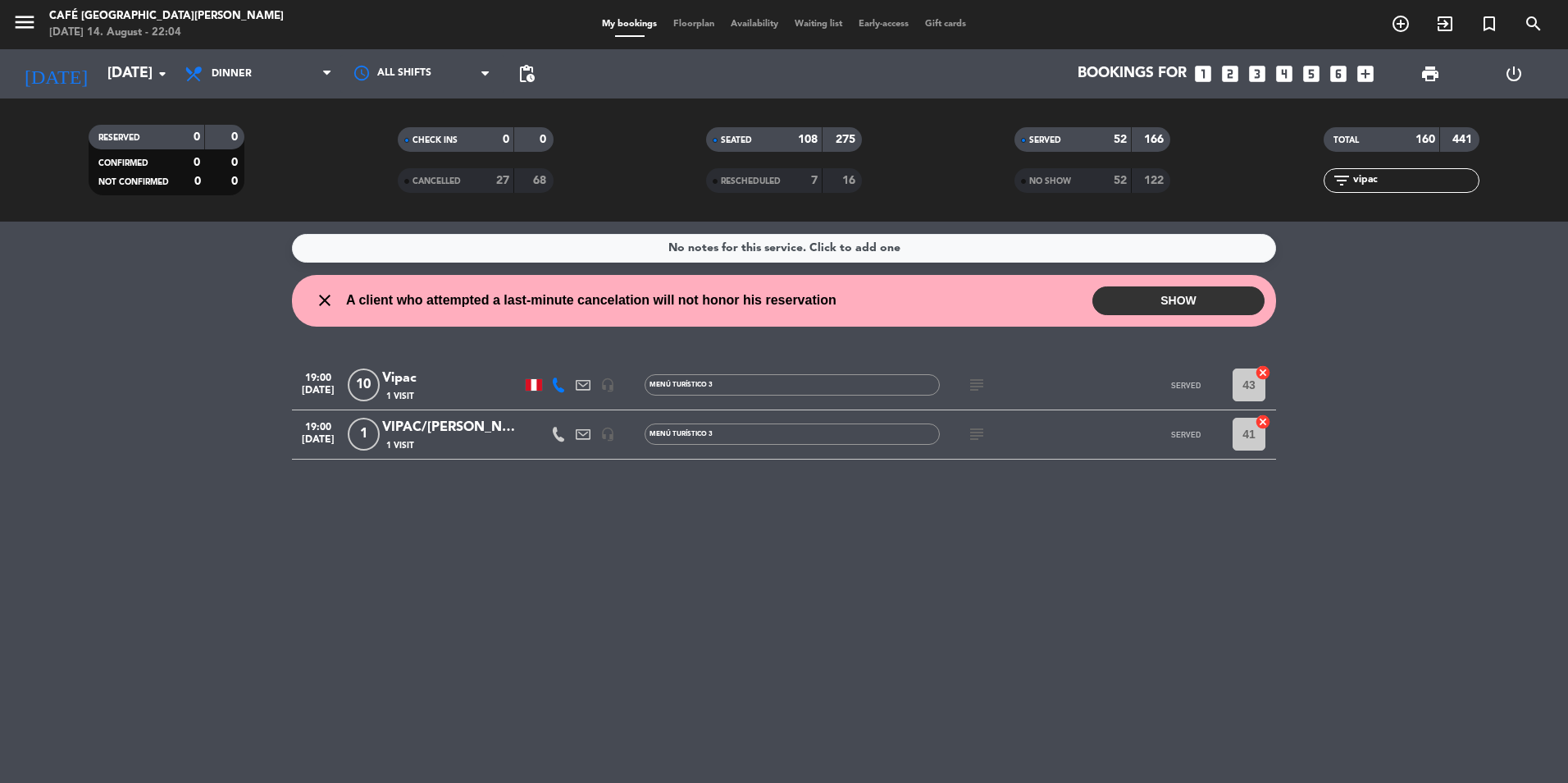
click at [424, 373] on div "Vipac" at bounding box center [451, 378] width 139 height 22
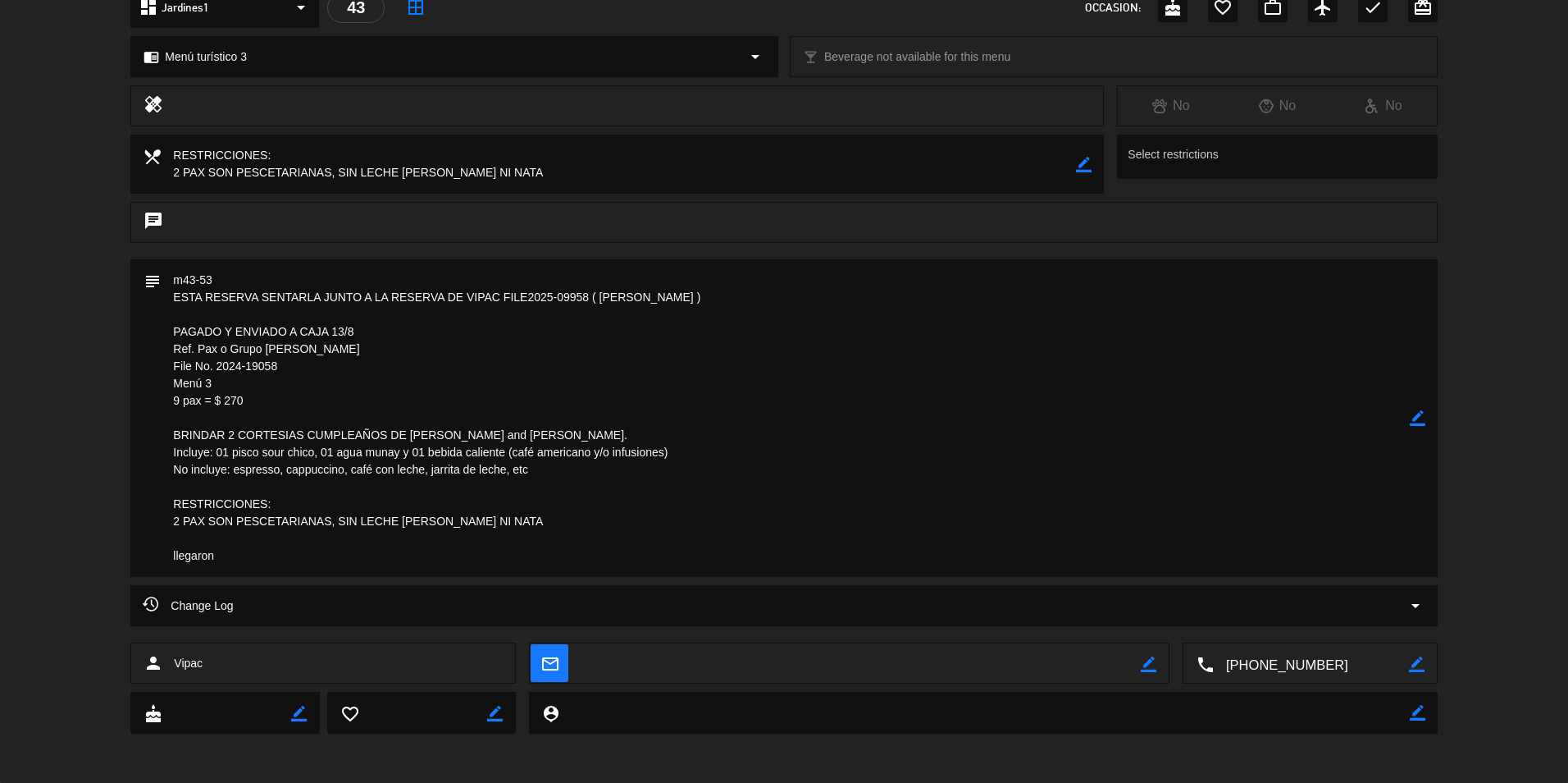
scroll to position [366, 0]
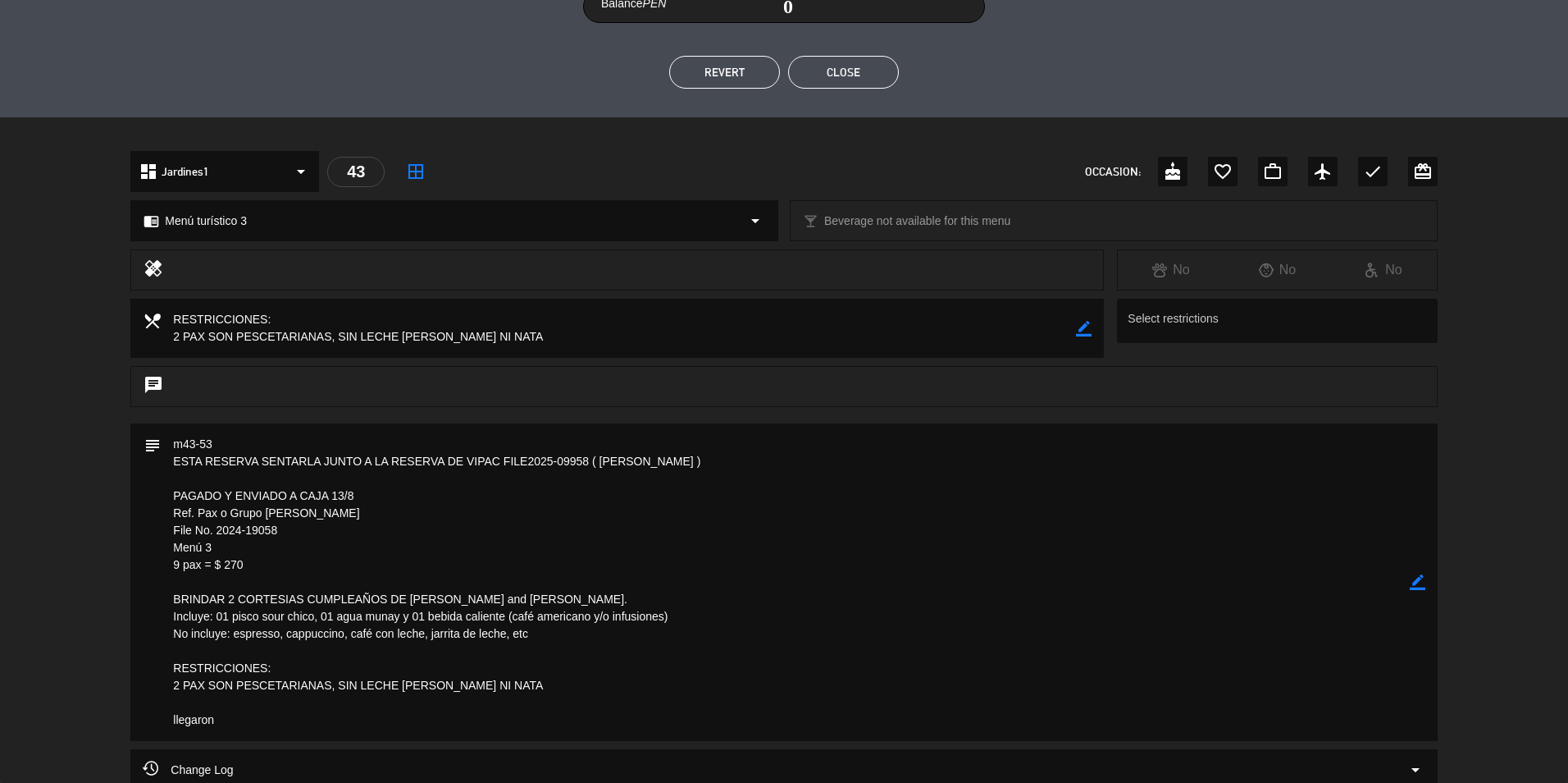
click at [822, 73] on button "Close" at bounding box center [843, 72] width 110 height 33
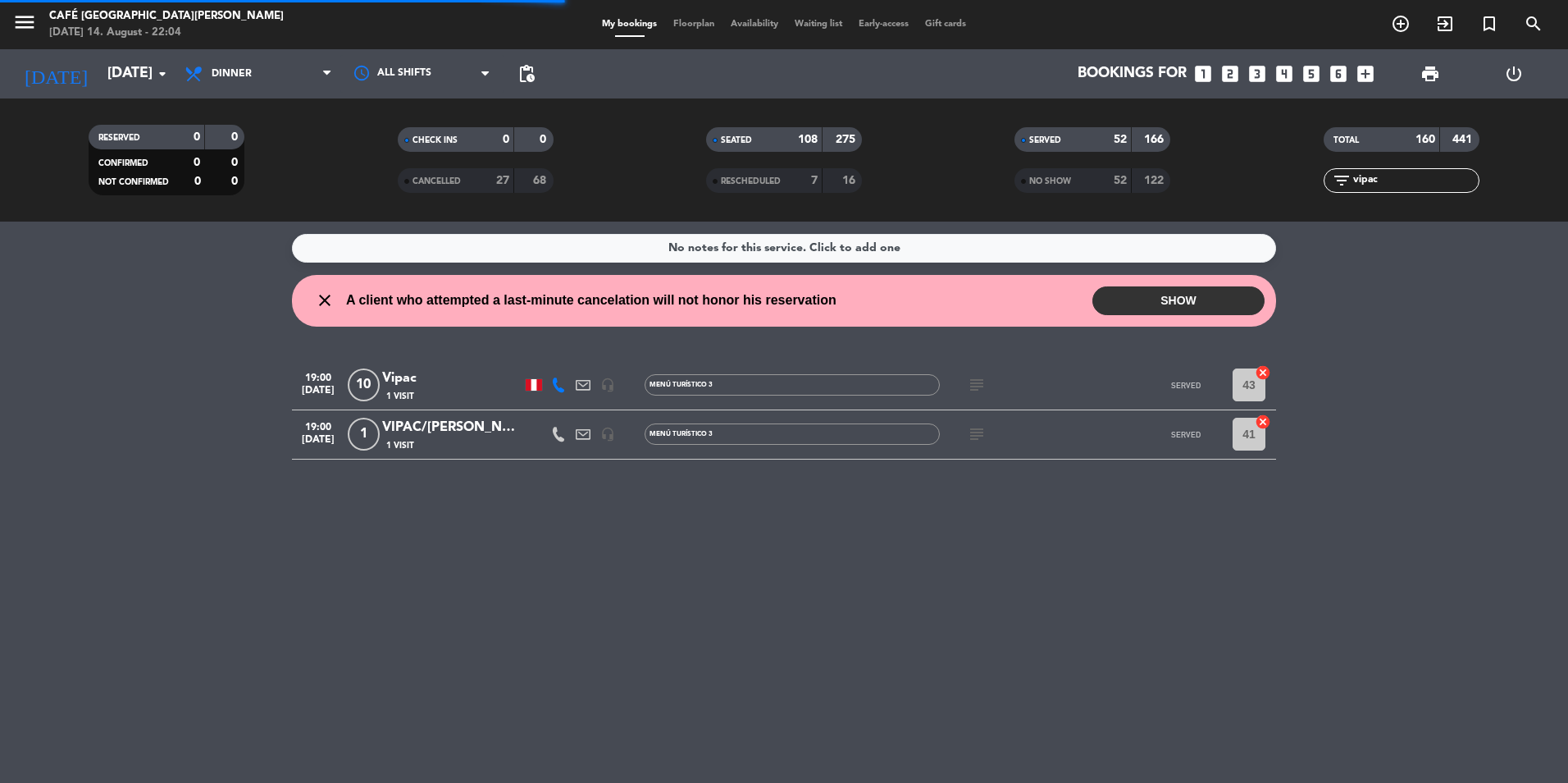
click at [421, 424] on div "VIPAC/[PERSON_NAME]" at bounding box center [451, 427] width 139 height 22
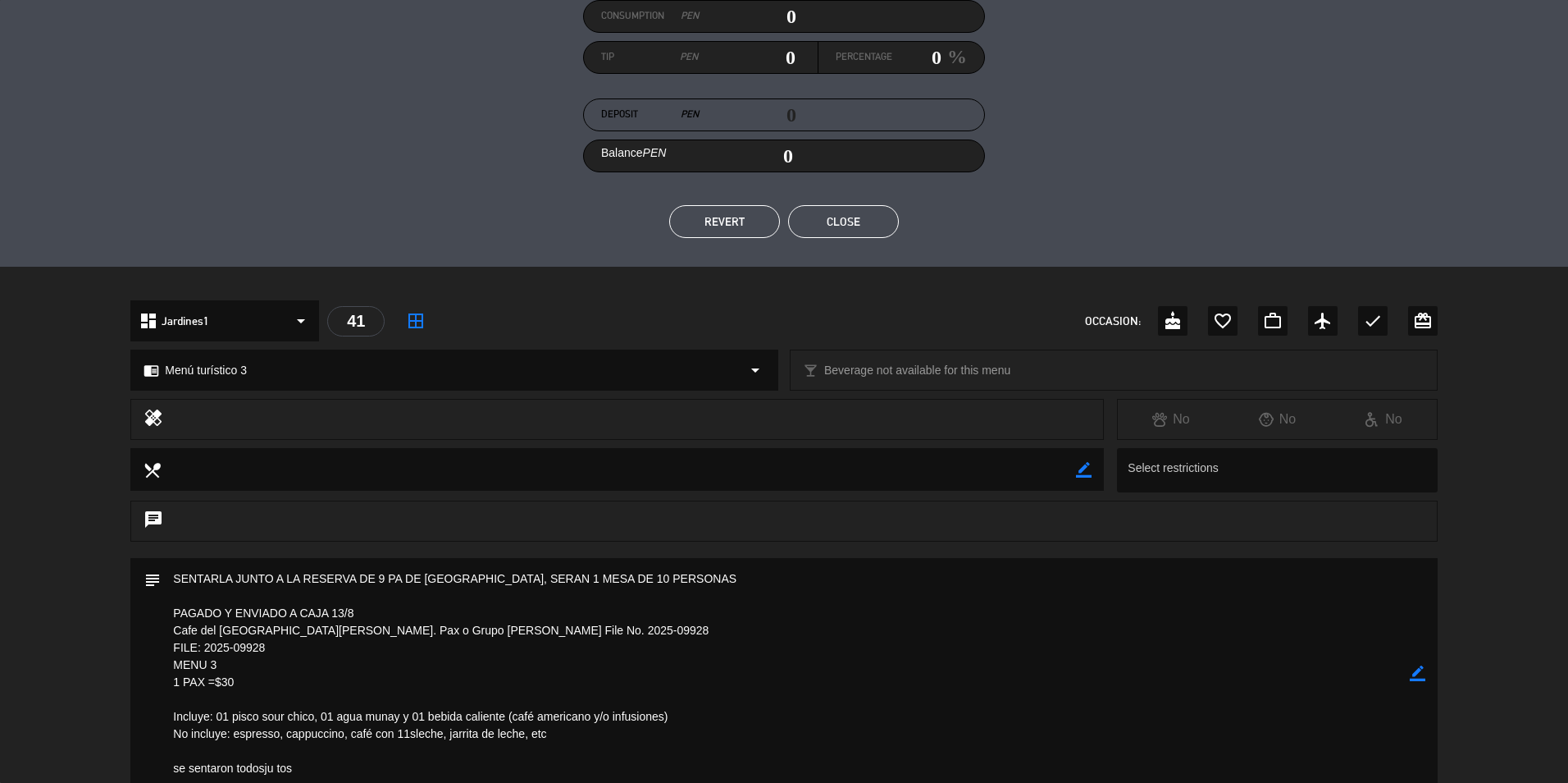
scroll to position [184, 0]
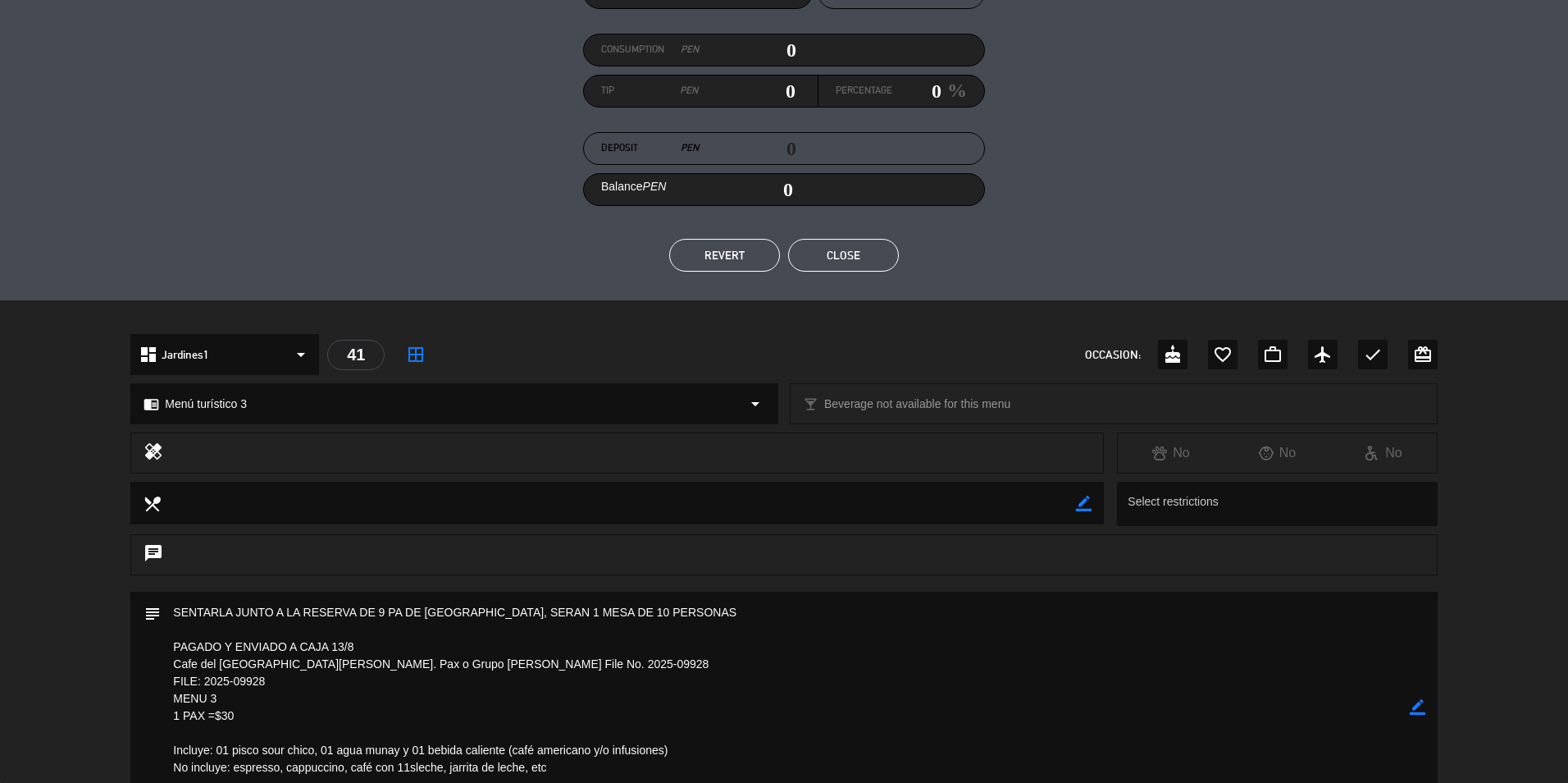
click at [842, 260] on button "Close" at bounding box center [843, 255] width 110 height 33
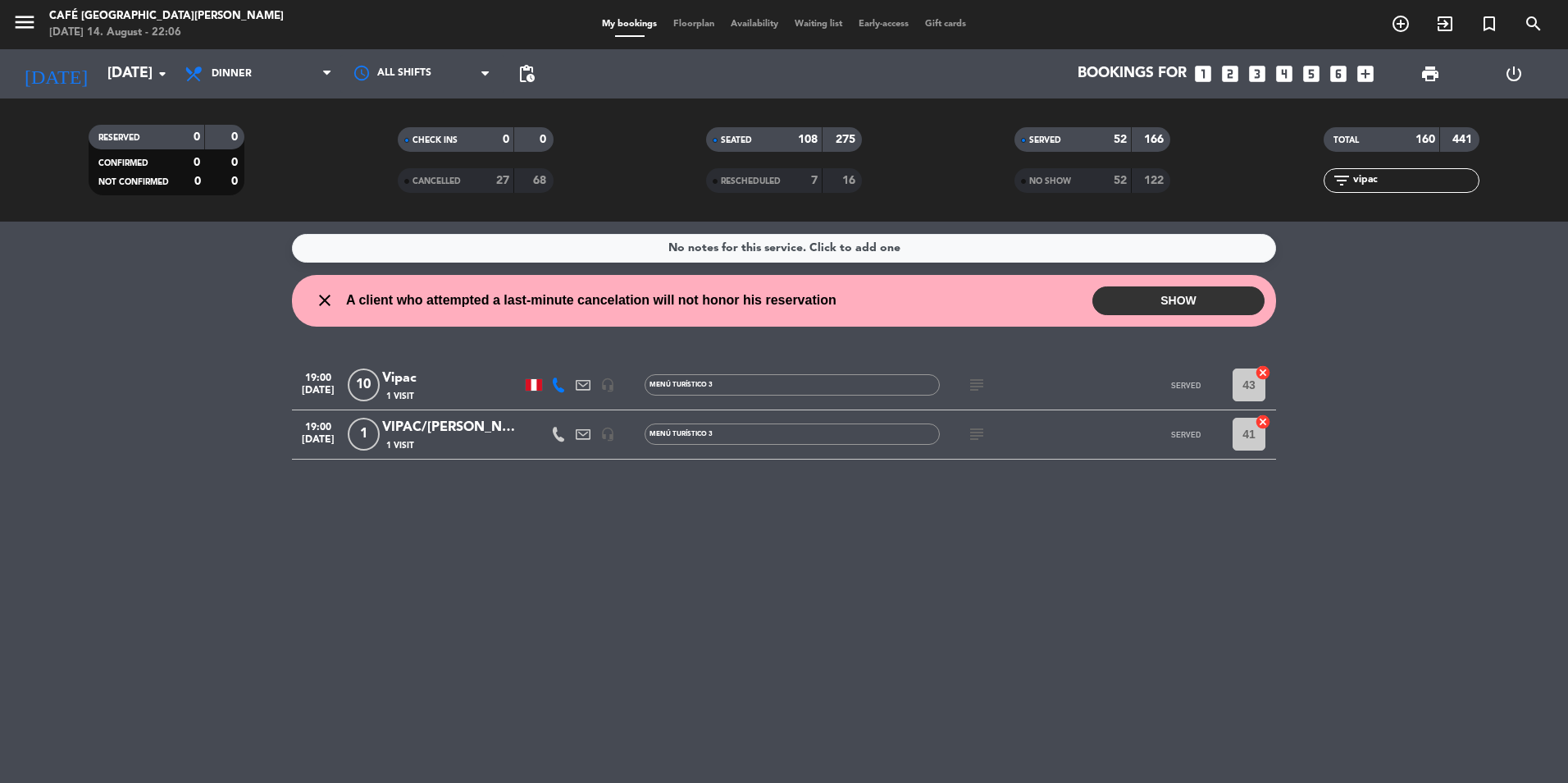
click at [435, 429] on div "VIPAC/[PERSON_NAME]" at bounding box center [451, 427] width 139 height 22
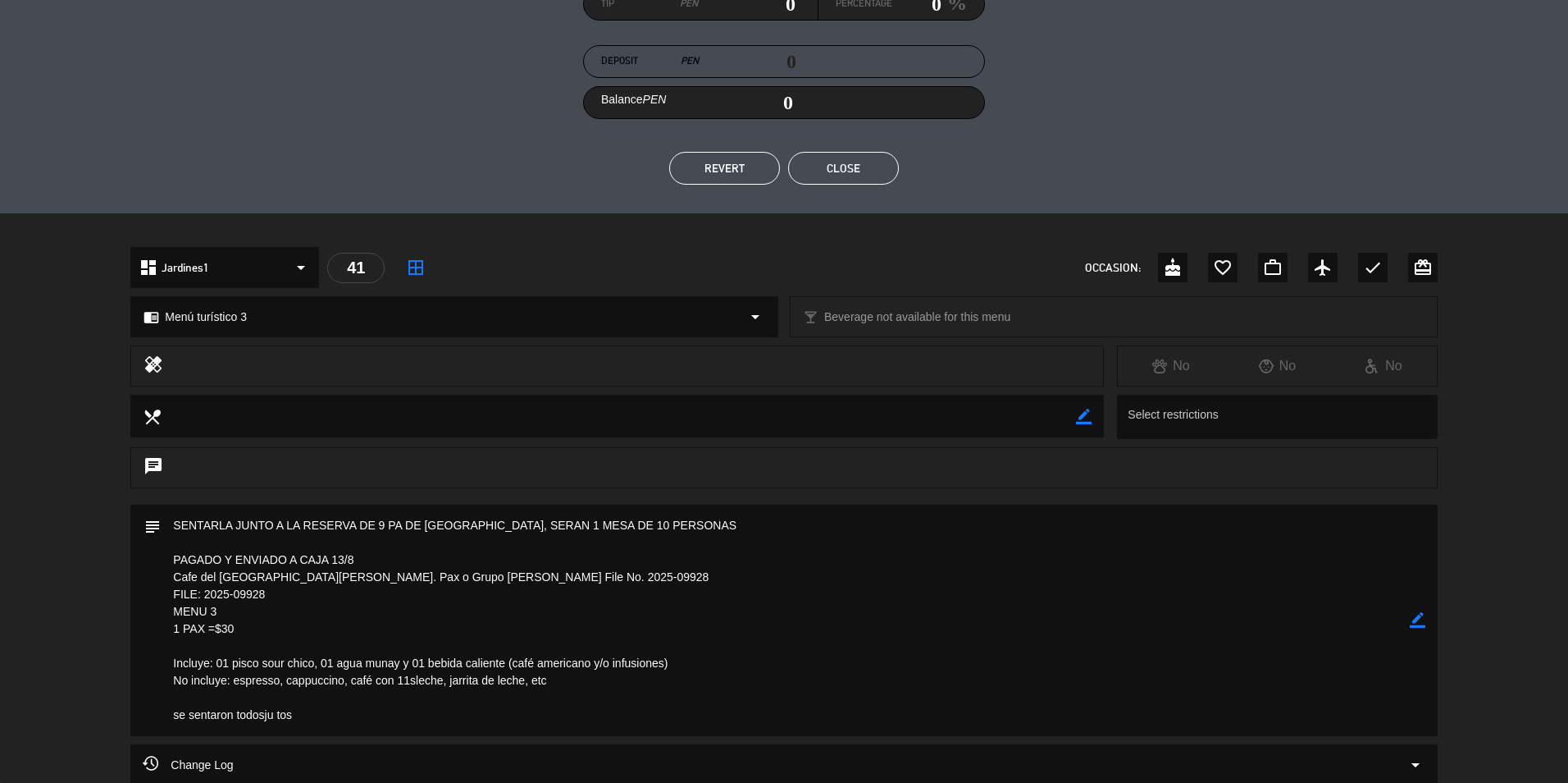
scroll to position [266, 0]
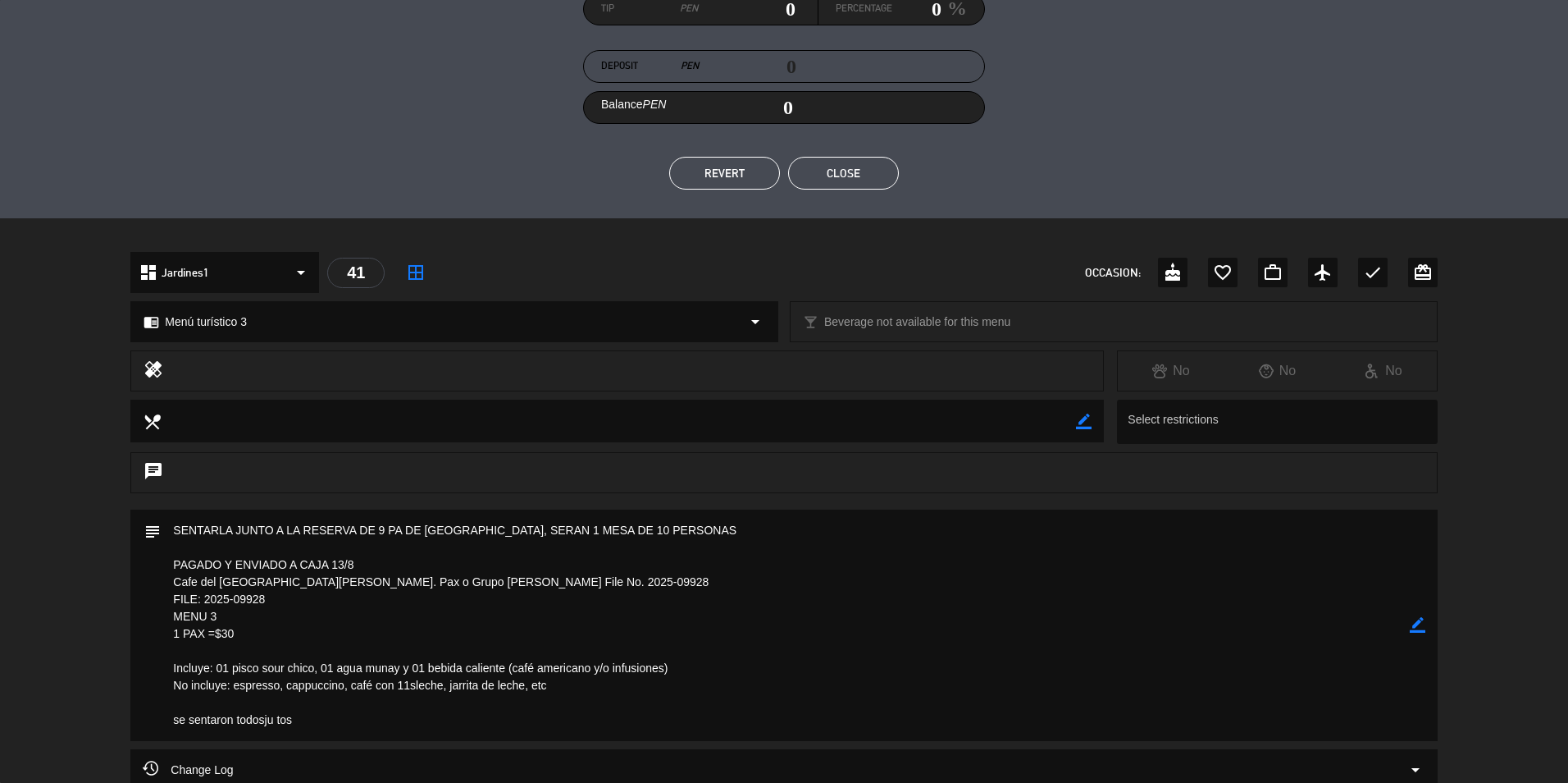
click at [832, 173] on button "Close" at bounding box center [843, 173] width 110 height 33
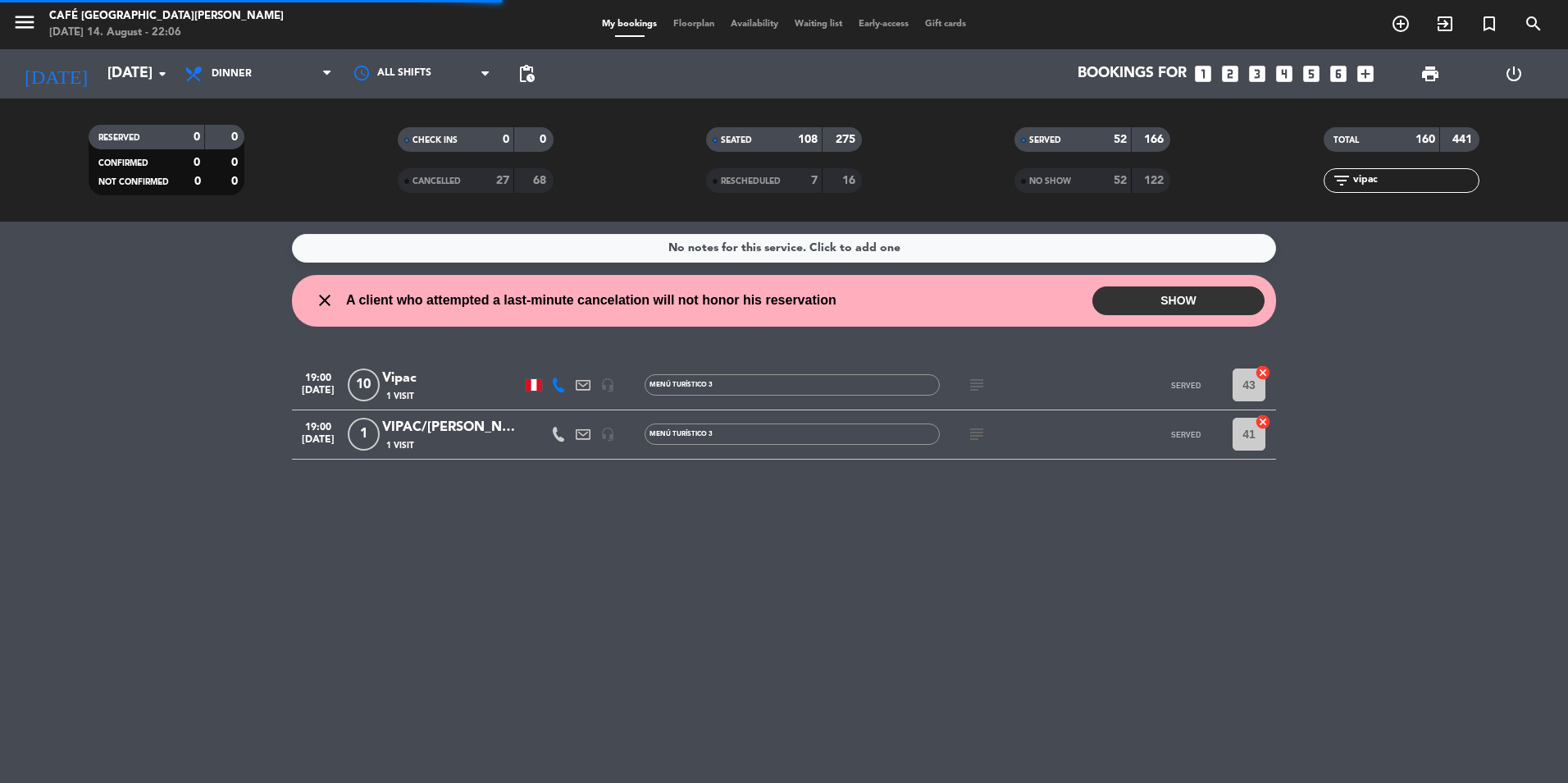
click at [424, 371] on div "Vipac" at bounding box center [451, 378] width 139 height 22
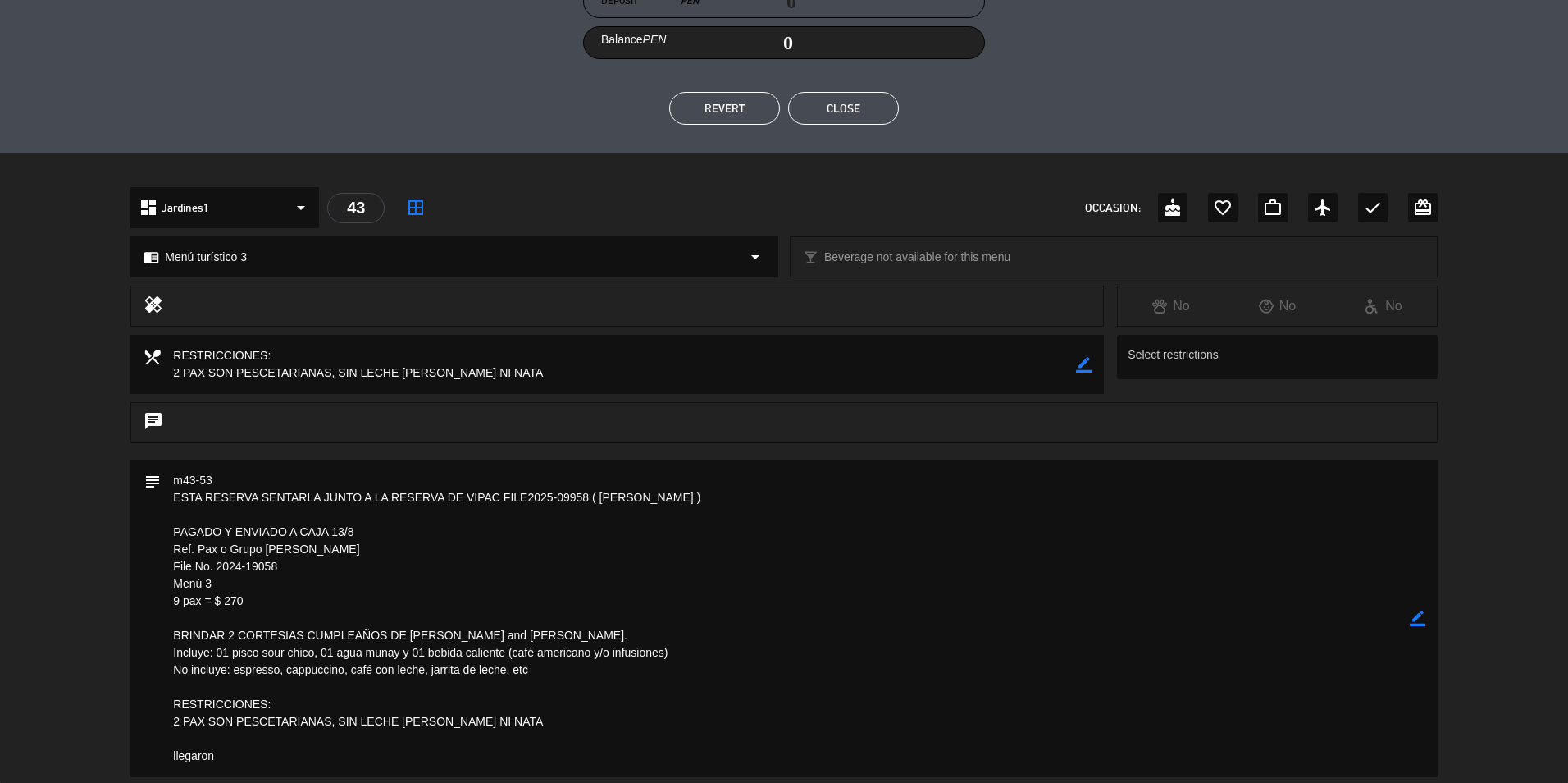
scroll to position [410, 0]
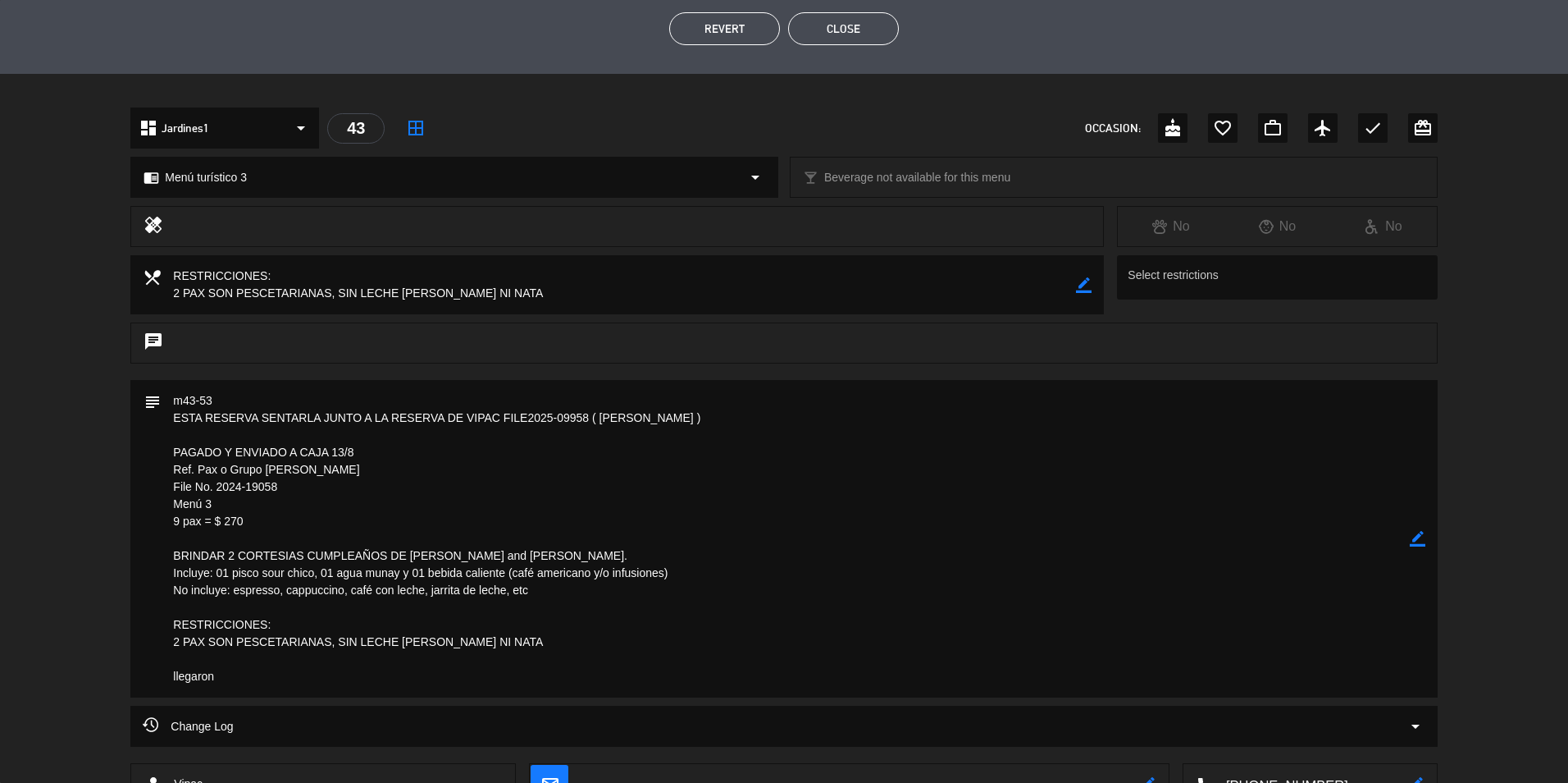
click at [1164, 532] on textarea at bounding box center [784, 539] width 1248 height 318
click at [827, 23] on button "Close" at bounding box center [843, 29] width 110 height 33
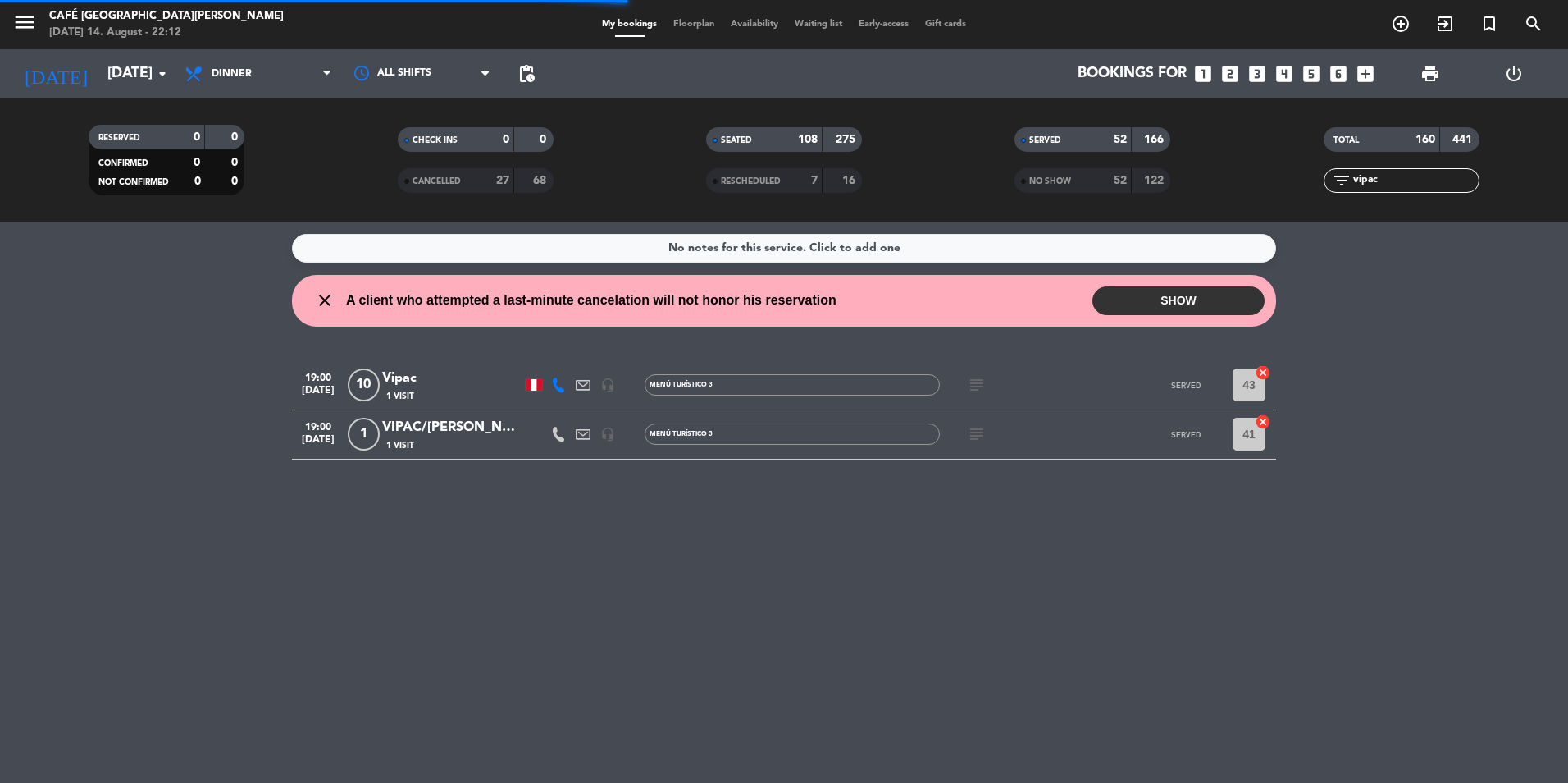
click at [395, 432] on div "VIPAC/[PERSON_NAME]" at bounding box center [451, 427] width 139 height 22
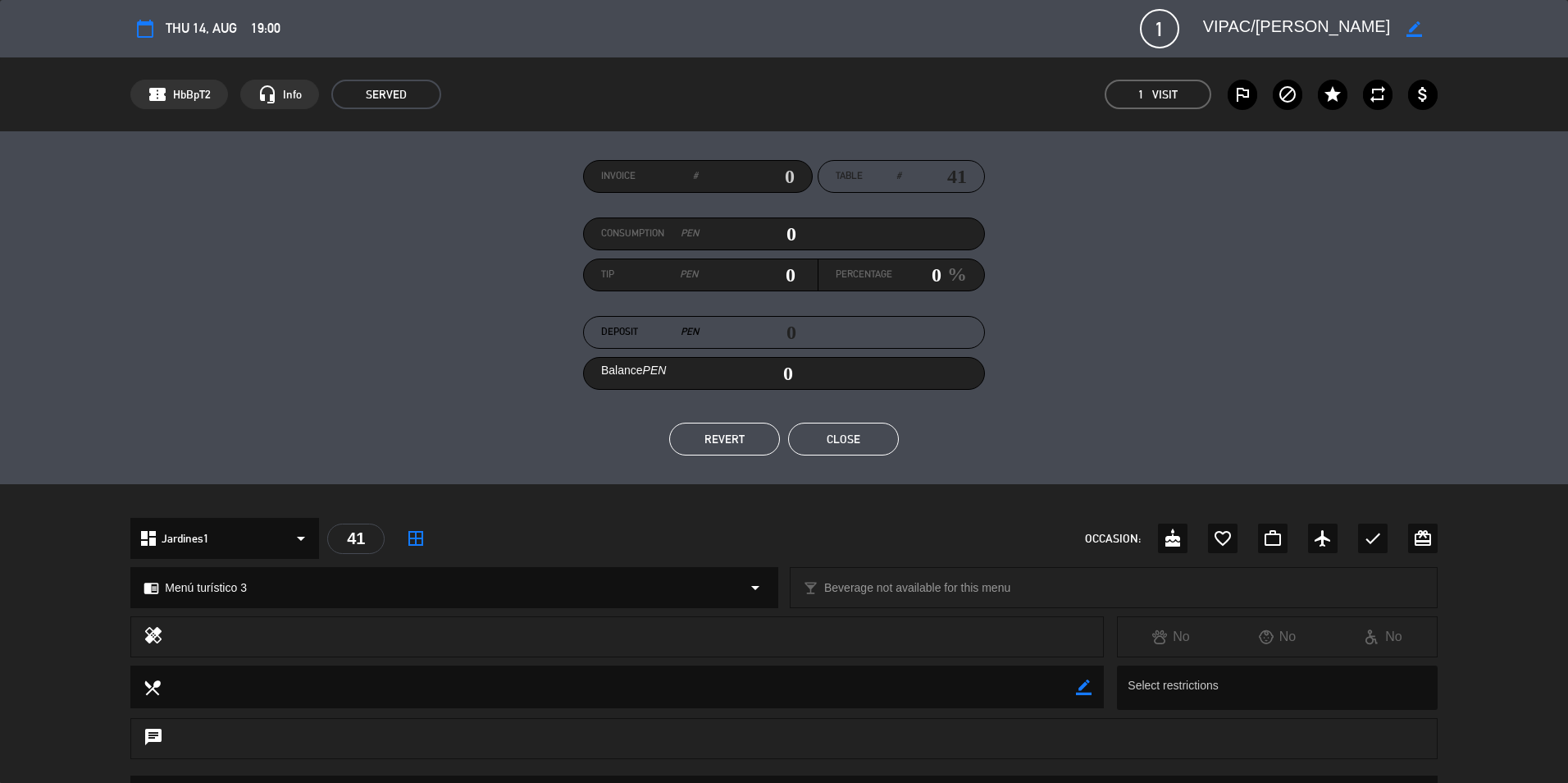
click at [1145, 287] on div "Invoice # Table # 41 Consumption PEN 0 Tip PEN 0 Percentage 0 % Deposit PEN 0 B…" at bounding box center [784, 307] width 1307 height 295
click at [816, 444] on button "Close" at bounding box center [843, 439] width 110 height 33
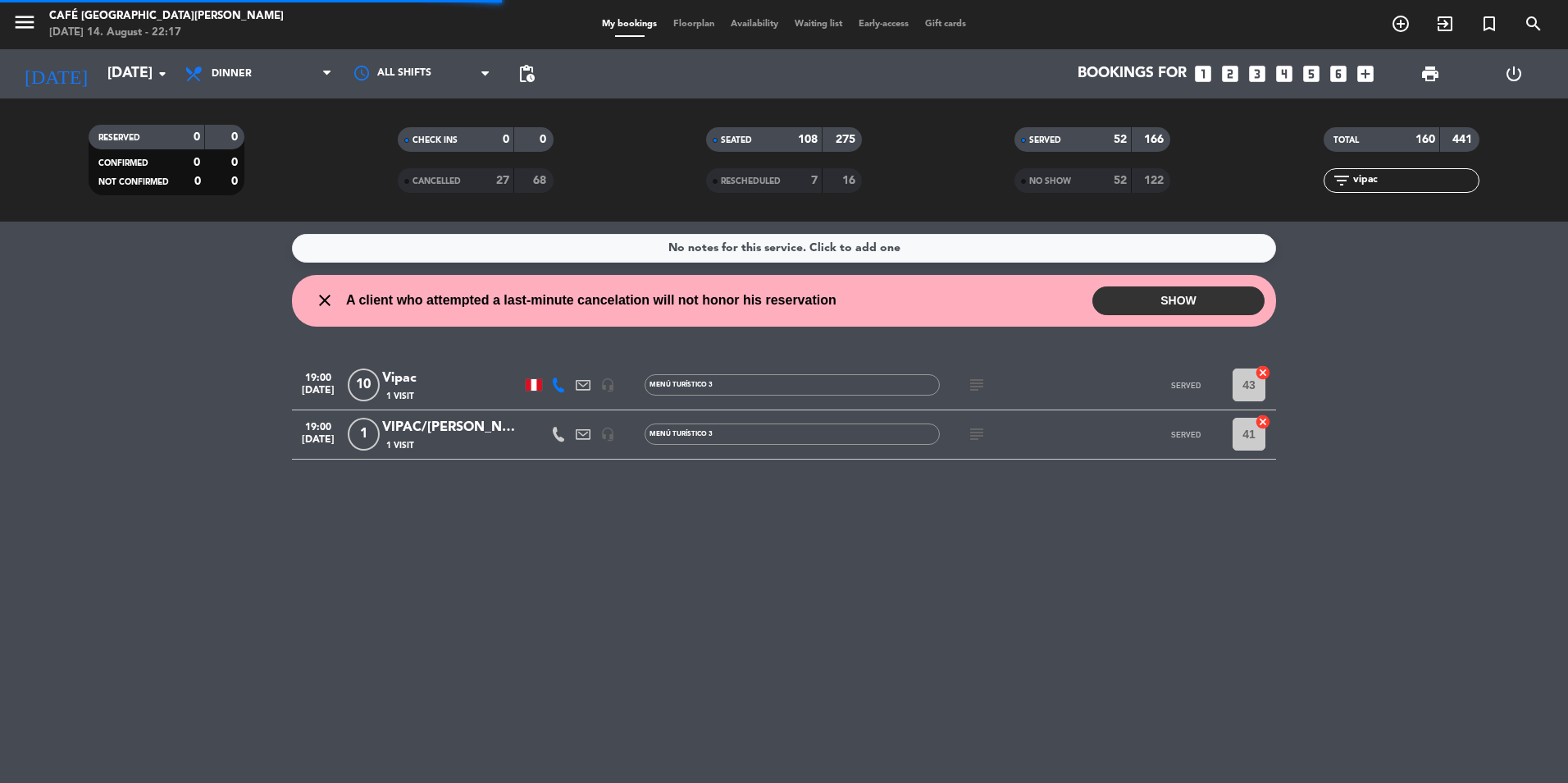
click at [1386, 179] on input "vipac" at bounding box center [1415, 180] width 127 height 18
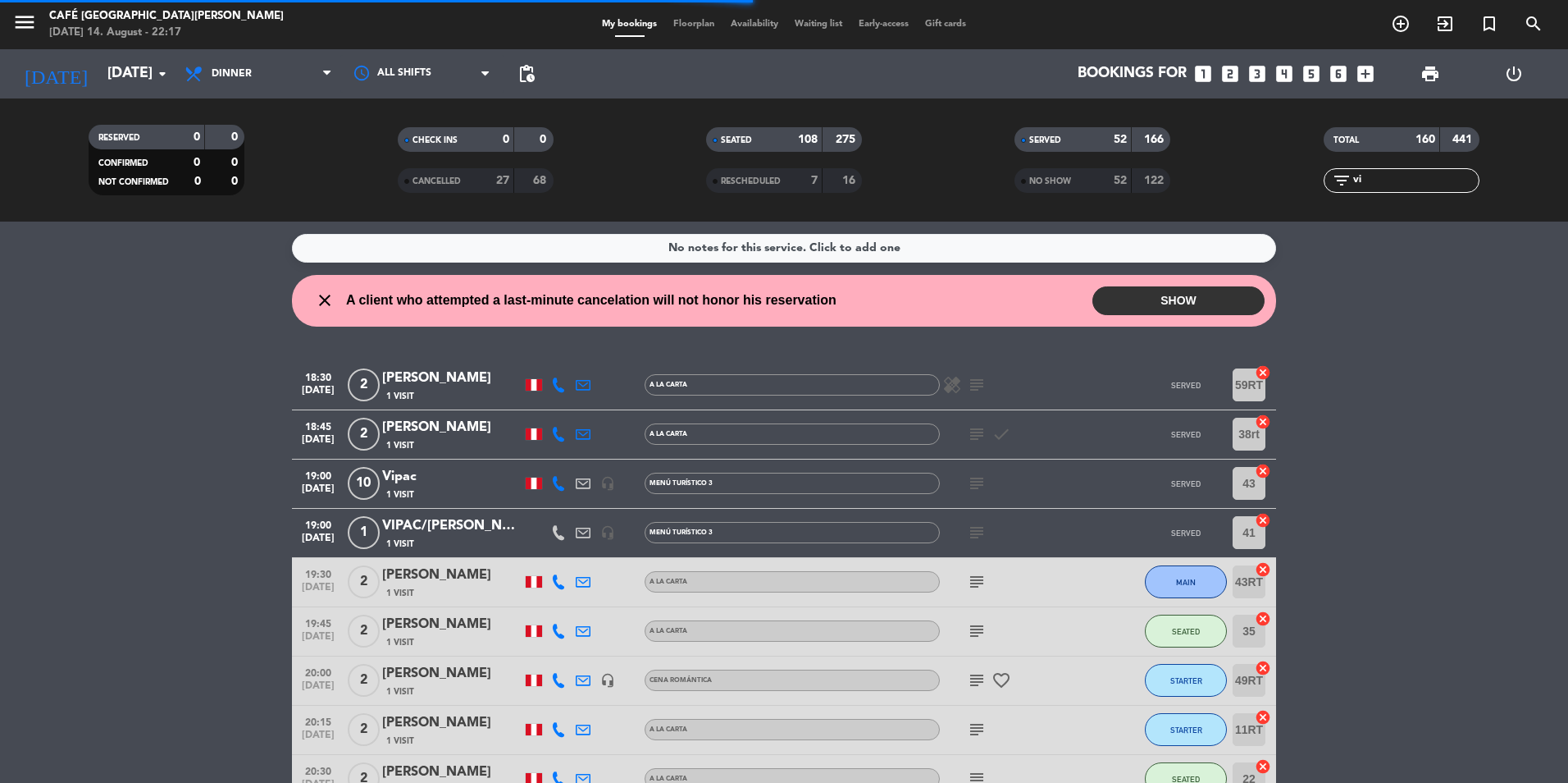
type input "v"
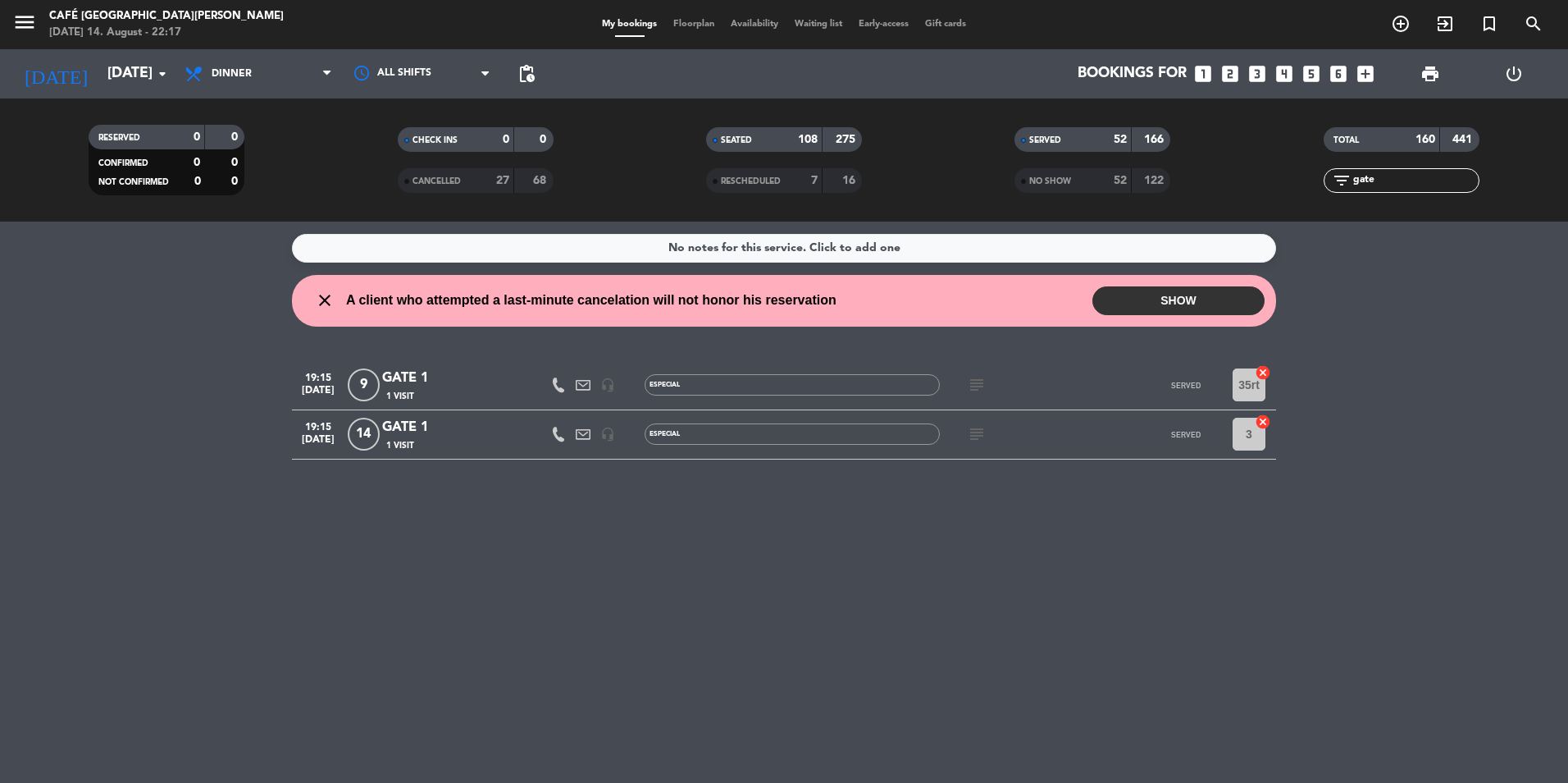
type input "gate"
click at [416, 370] on div "GATE 1" at bounding box center [451, 378] width 139 height 22
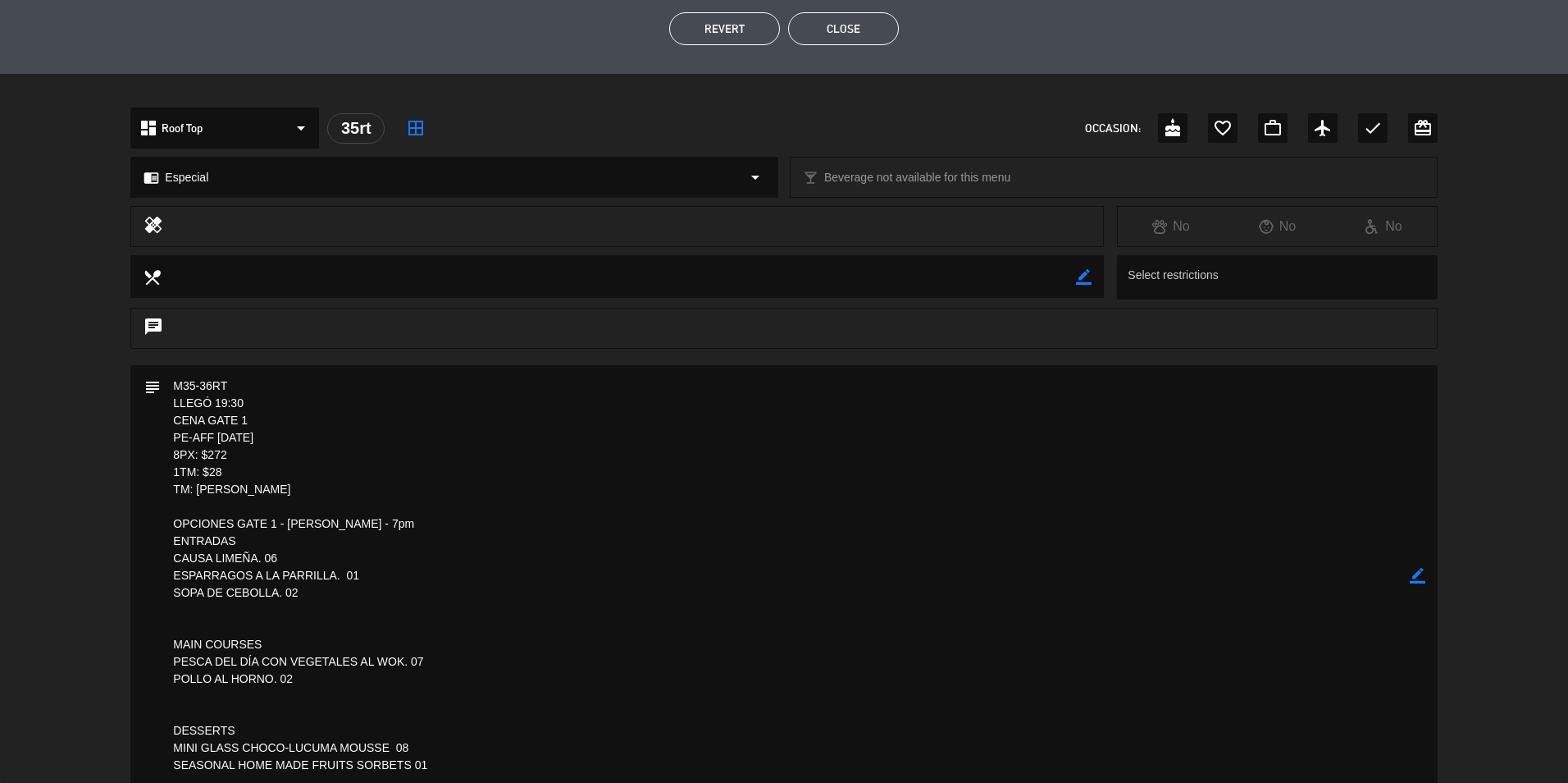
scroll to position [492, 0]
